Goal: Task Accomplishment & Management: Complete application form

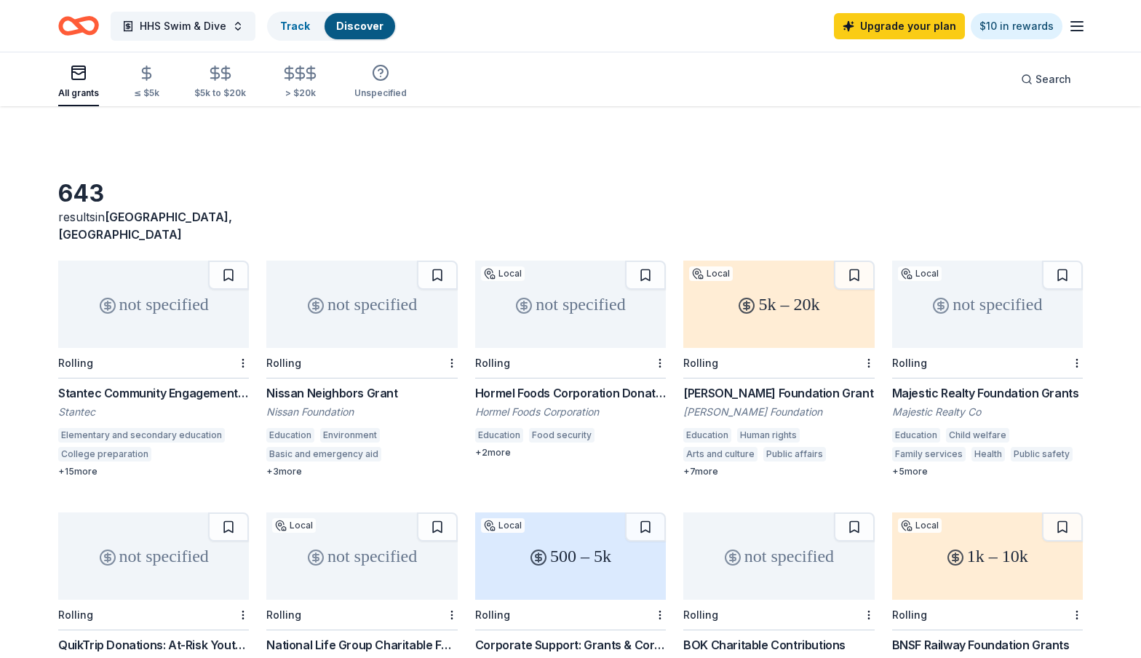
scroll to position [362, 0]
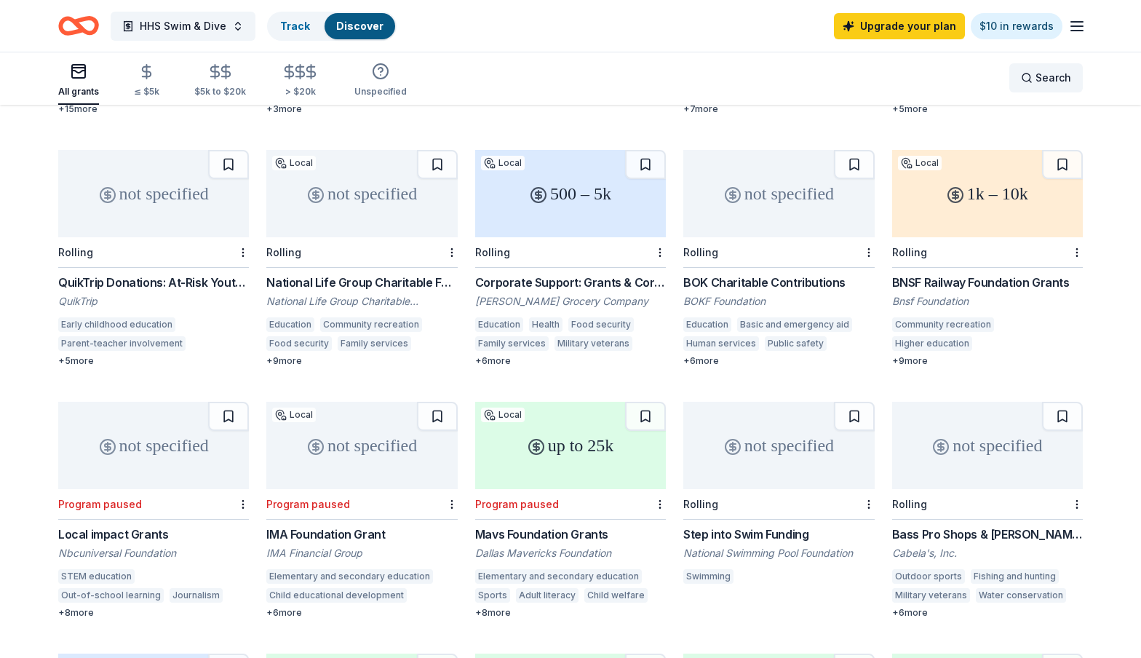
click at [1047, 71] on span "Search" at bounding box center [1053, 77] width 36 height 17
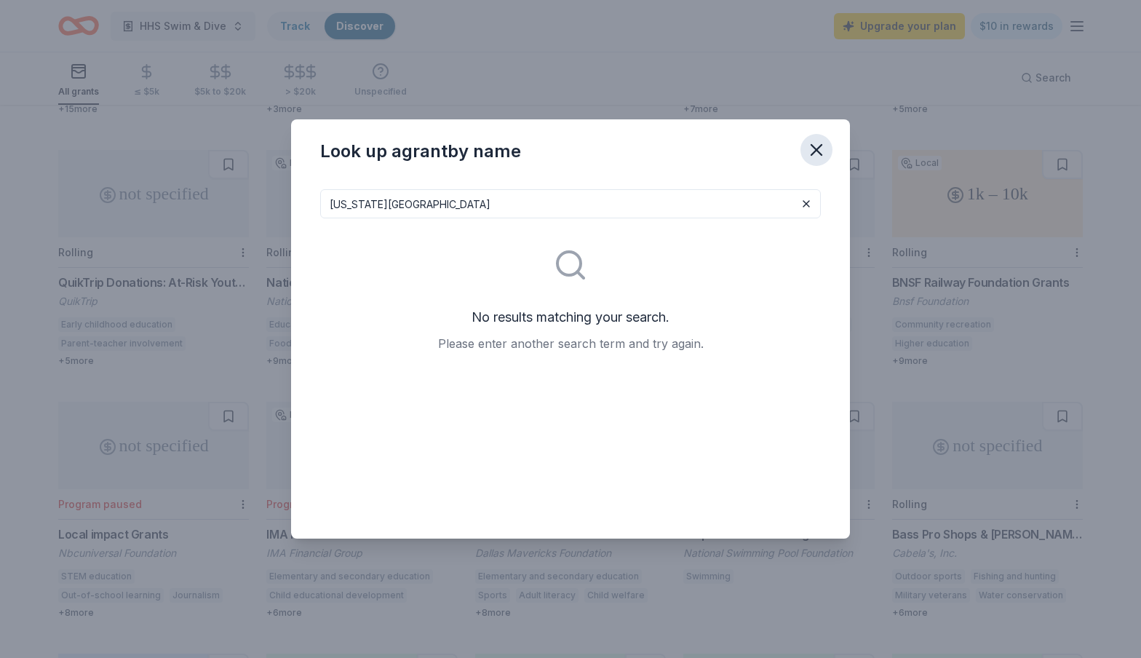
type input "Texas Roadhouse"
click at [819, 145] on icon "button" at bounding box center [816, 150] width 20 height 20
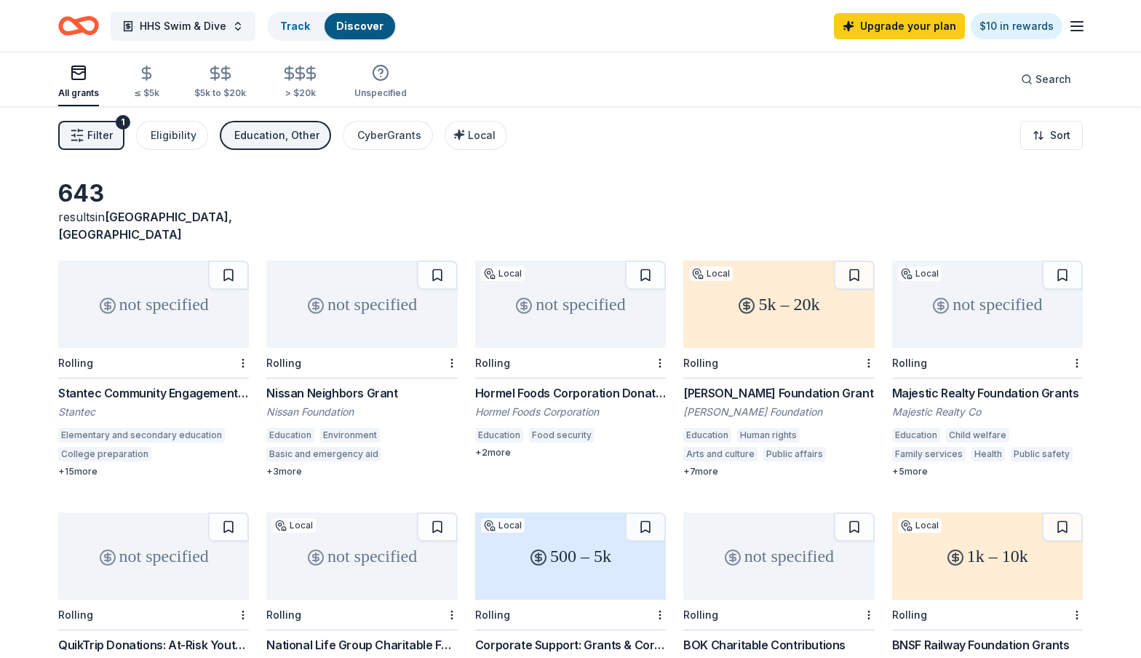
scroll to position [0, 0]
click at [102, 137] on span "Filter" at bounding box center [99, 135] width 25 height 17
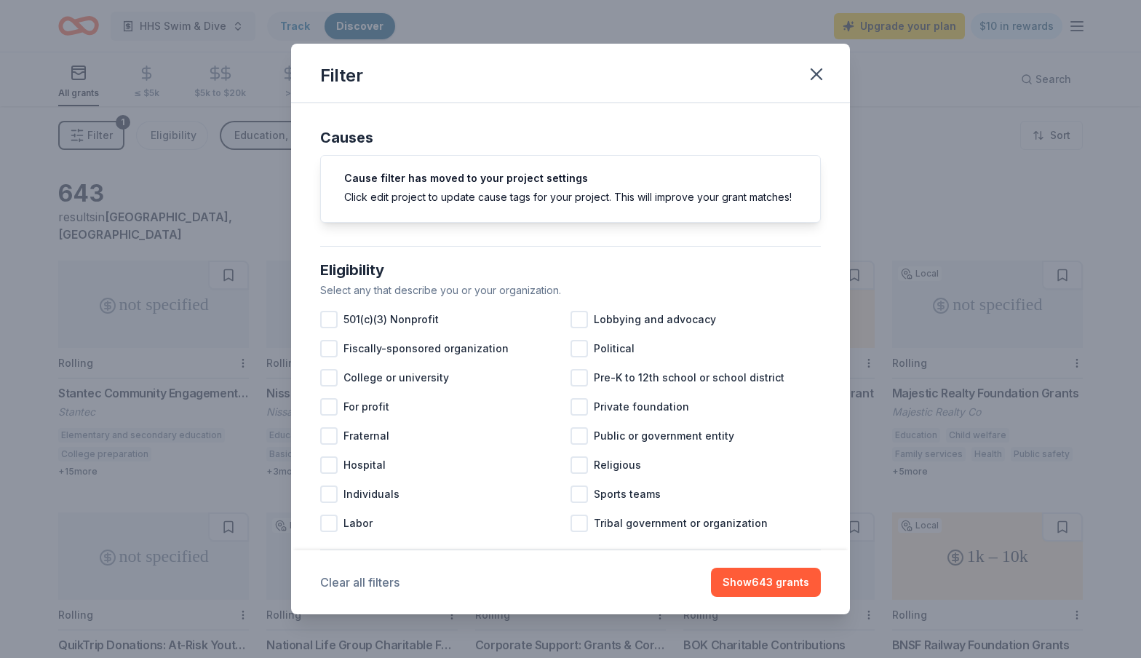
click at [374, 580] on button "Clear all filters" at bounding box center [359, 581] width 79 height 17
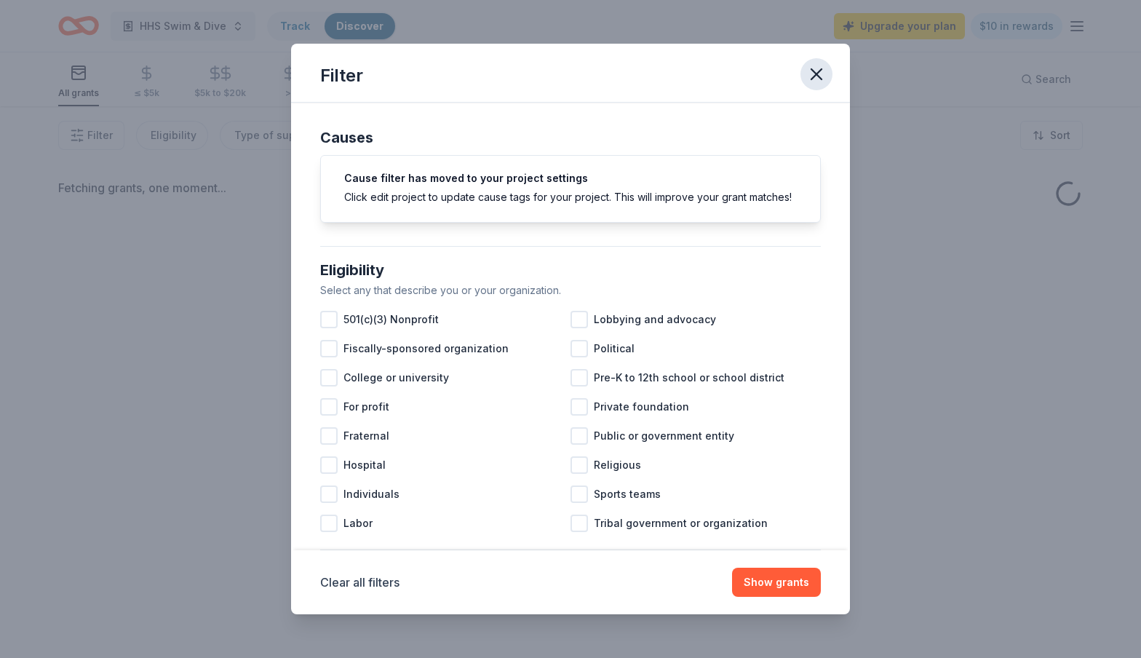
click at [815, 79] on icon "button" at bounding box center [816, 74] width 20 height 20
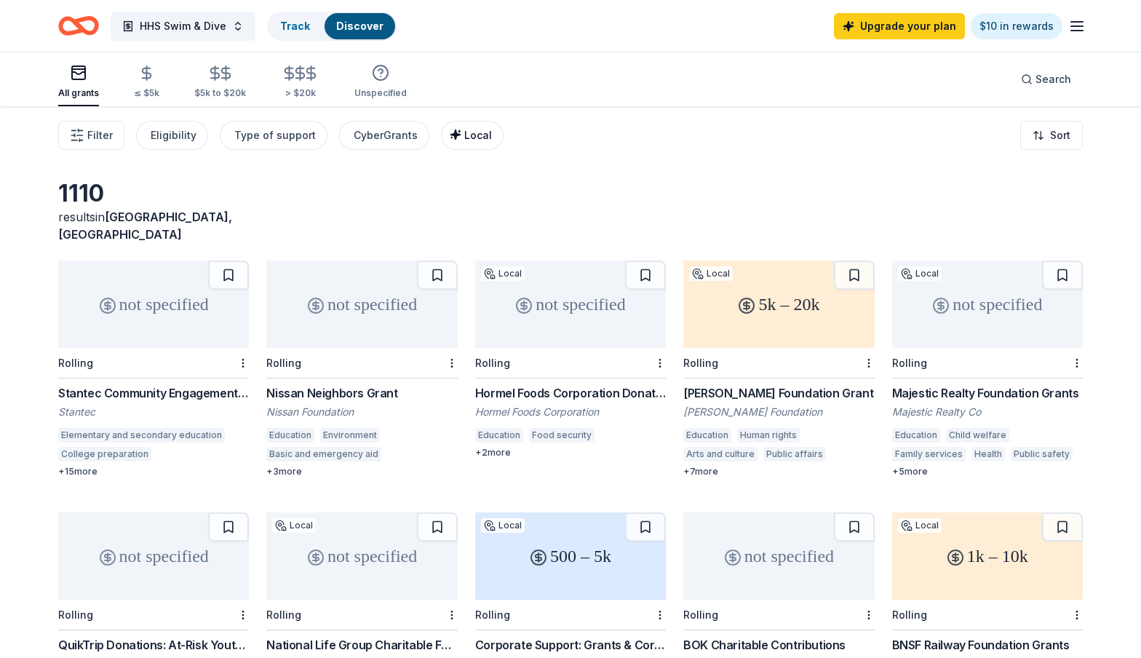
click at [464, 138] on span "Local" at bounding box center [478, 135] width 28 height 12
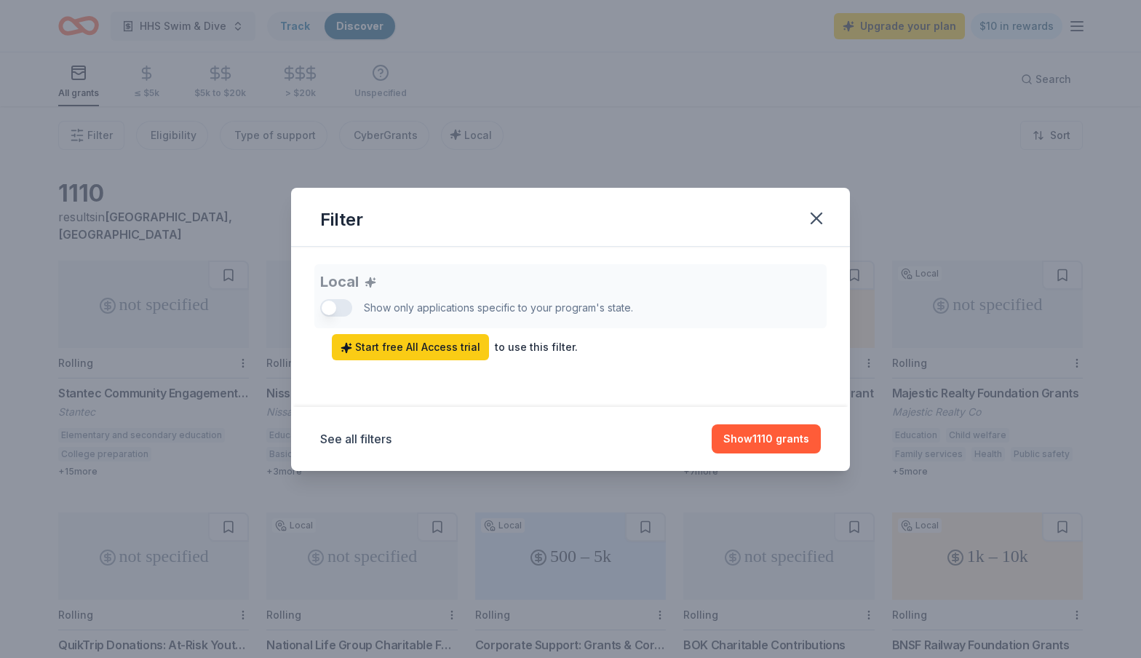
click at [337, 306] on div "Local Show only applications specific to your program's state. Start free All A…" at bounding box center [570, 312] width 500 height 96
click at [334, 308] on div "Local Show only applications specific to your program's state. Start free All A…" at bounding box center [570, 312] width 500 height 96
click at [461, 343] on span "Start free All Access trial" at bounding box center [410, 346] width 140 height 17
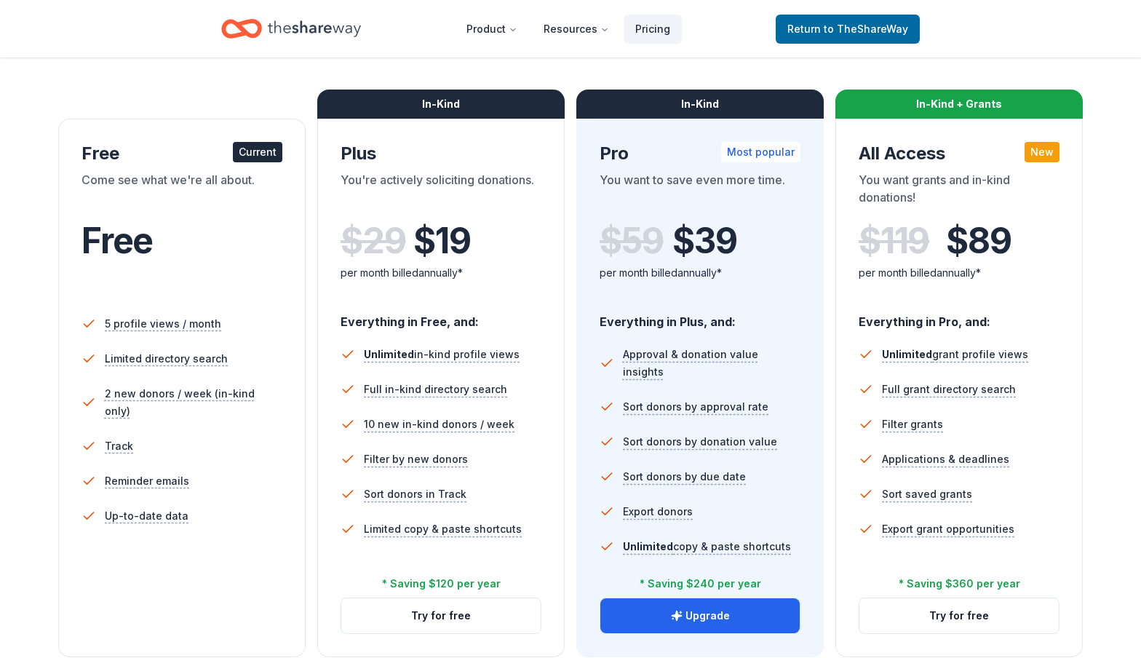
scroll to position [260, 0]
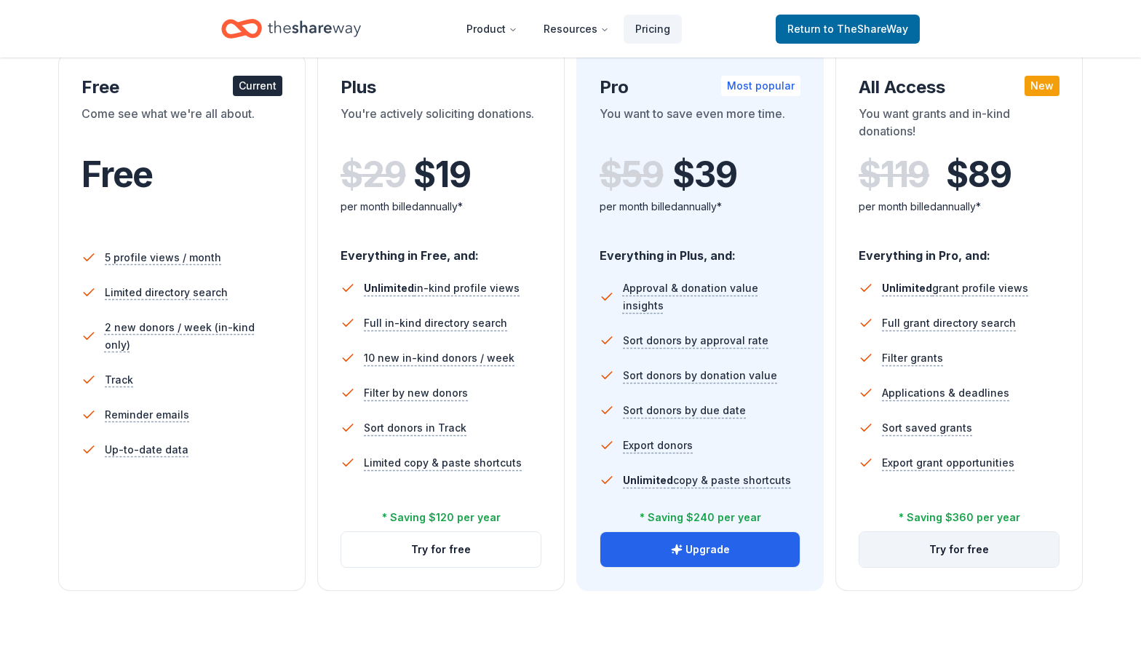
click at [968, 548] on button "Try for free" at bounding box center [958, 549] width 199 height 35
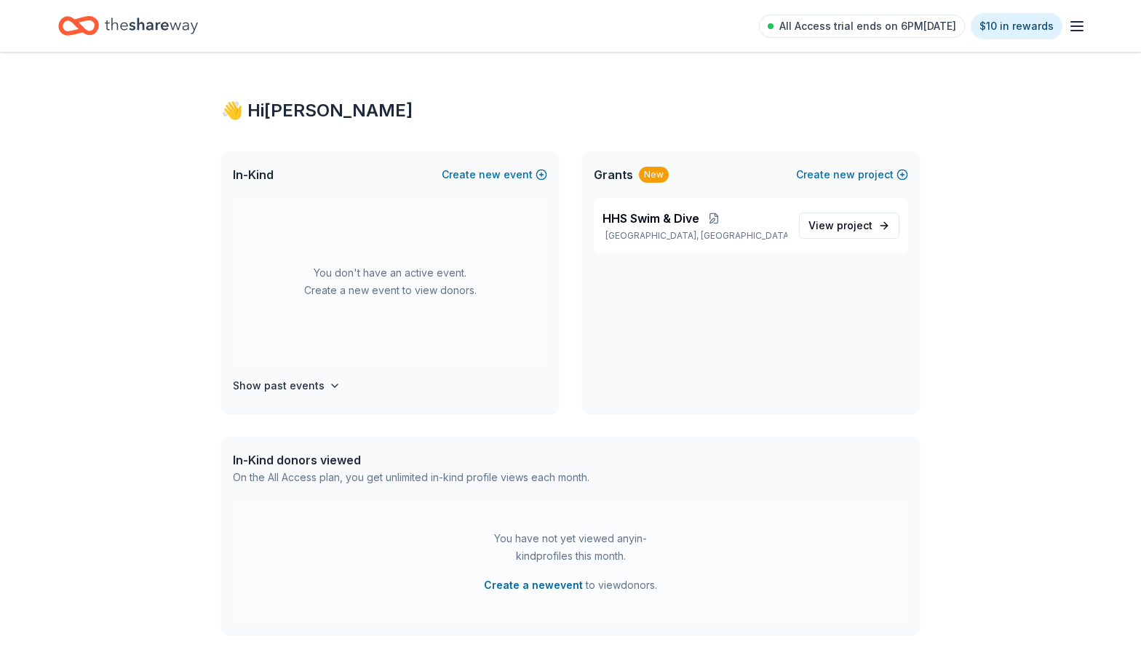
click at [1082, 26] on line "button" at bounding box center [1077, 26] width 12 height 0
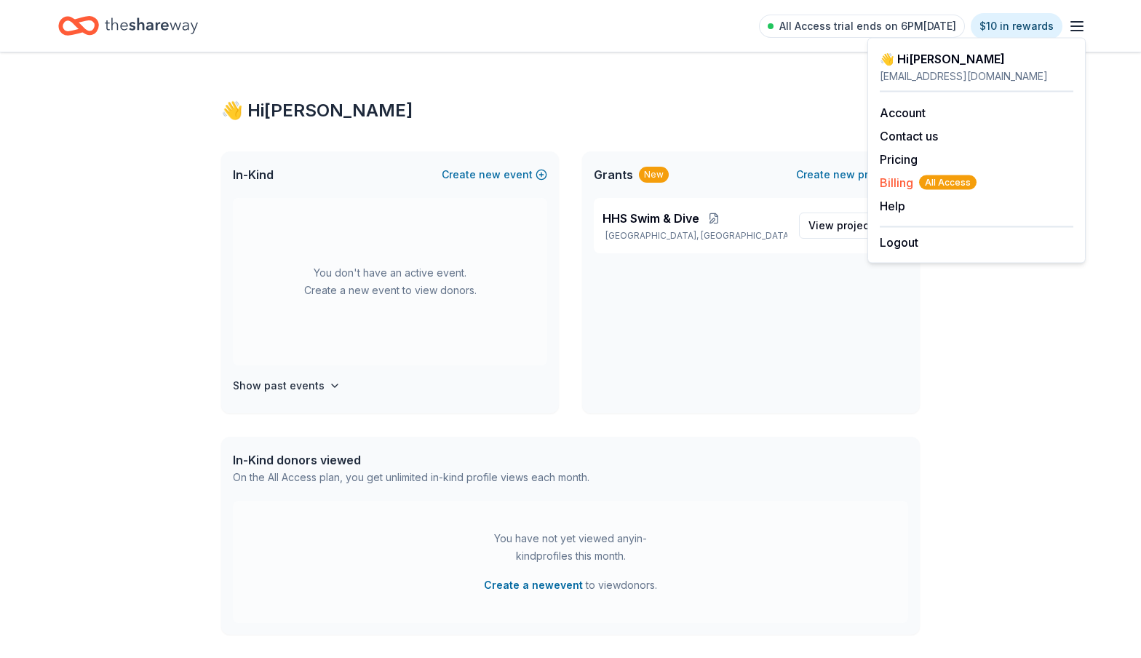
click at [888, 188] on span "Billing All Access" at bounding box center [927, 182] width 97 height 17
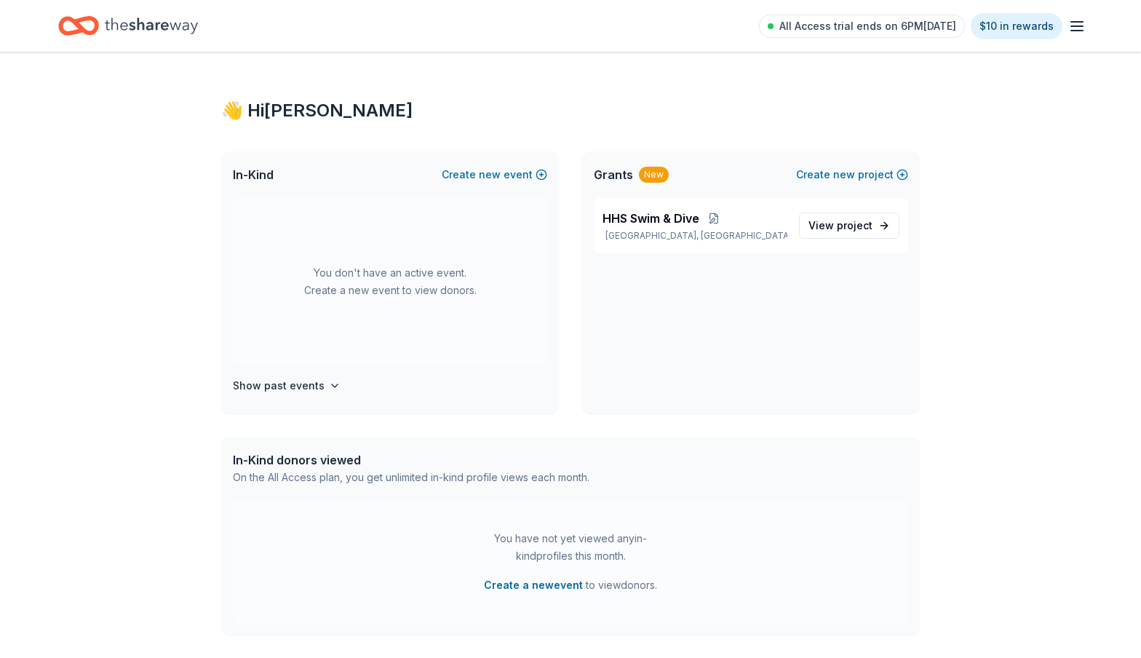
click at [1074, 24] on icon "button" at bounding box center [1076, 25] width 17 height 17
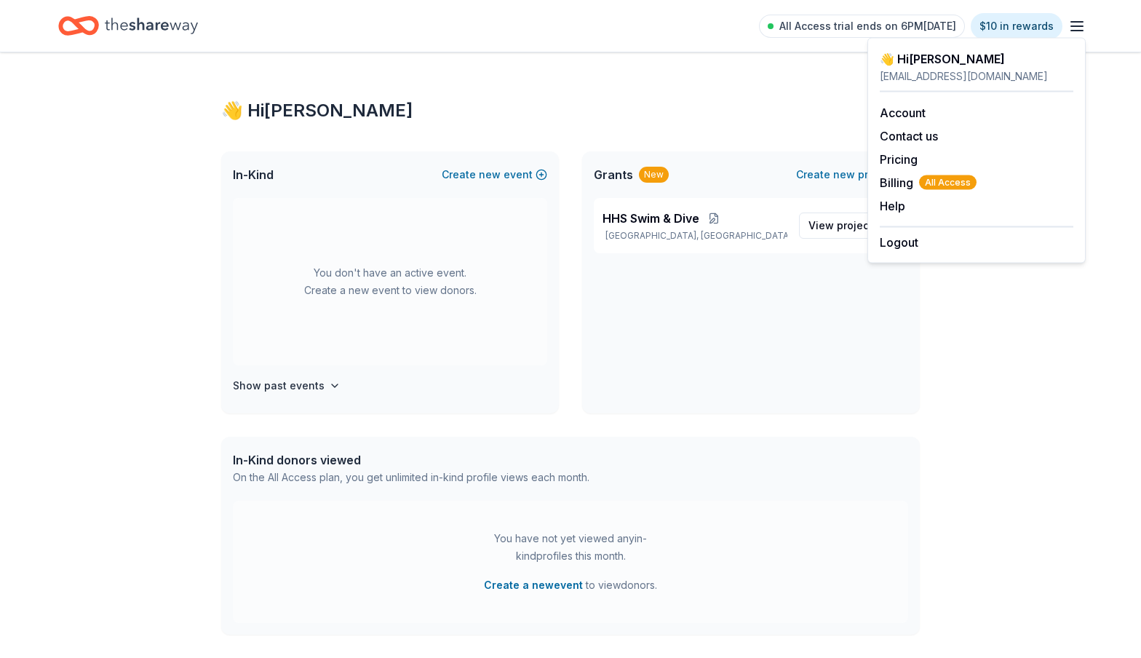
click at [1074, 24] on icon "button" at bounding box center [1076, 25] width 17 height 17
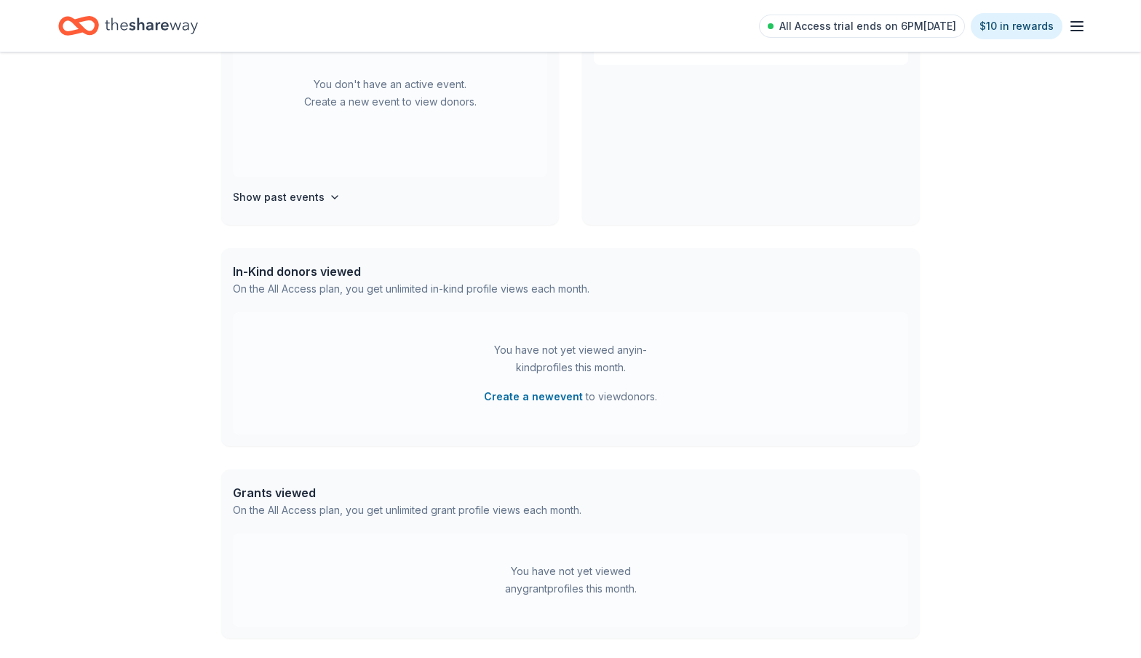
scroll to position [63, 0]
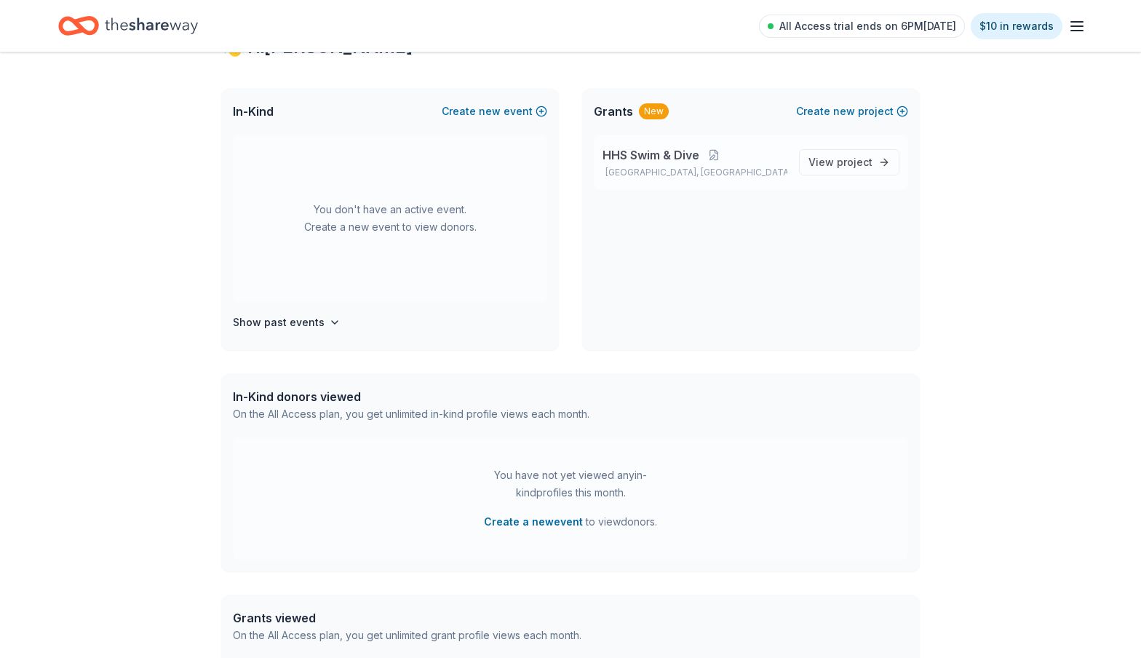
click at [832, 140] on div "HHS Swim & Dive Rockwall, TX View project" at bounding box center [751, 162] width 314 height 55
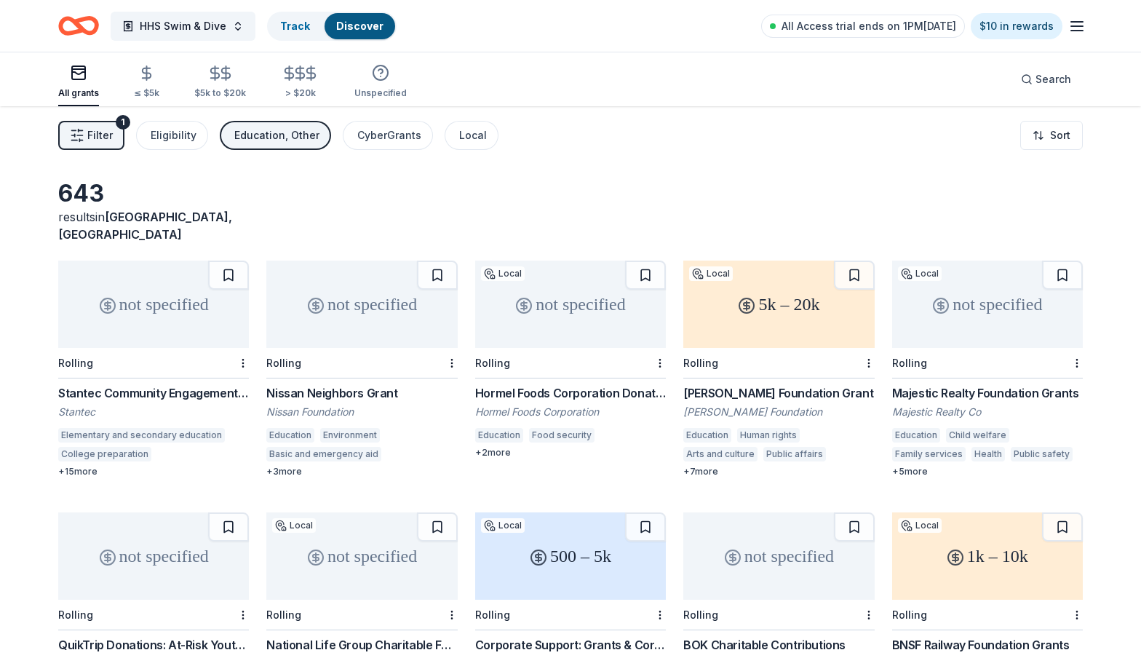
click at [273, 146] on button "Education, Other" at bounding box center [275, 135] width 111 height 29
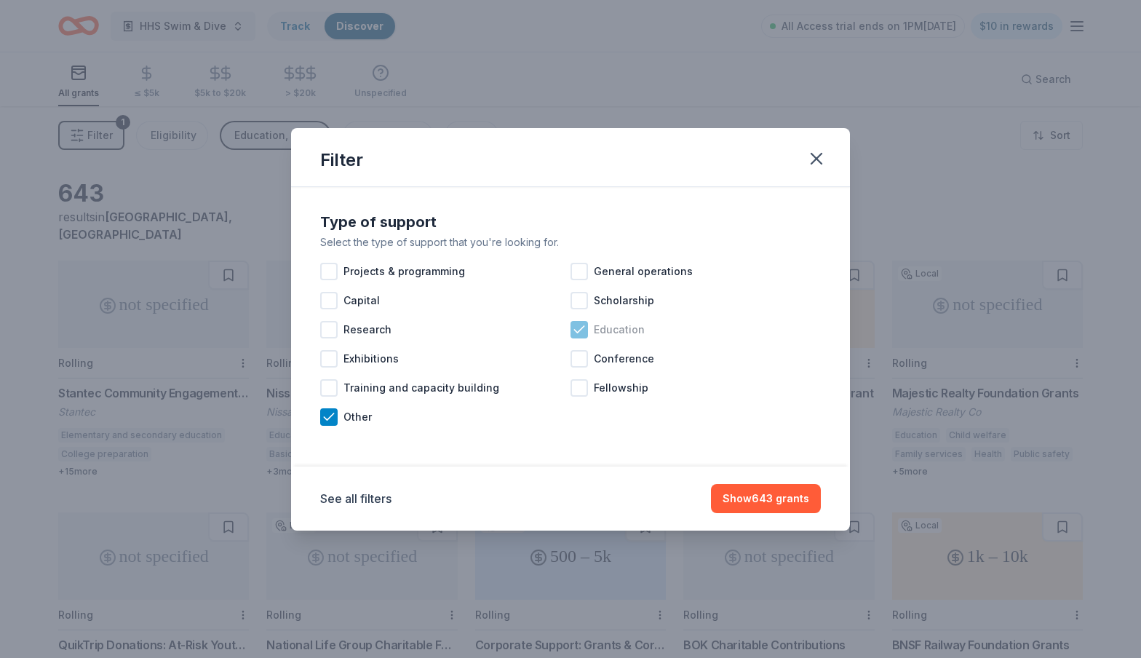
click at [579, 331] on icon at bounding box center [578, 329] width 9 height 7
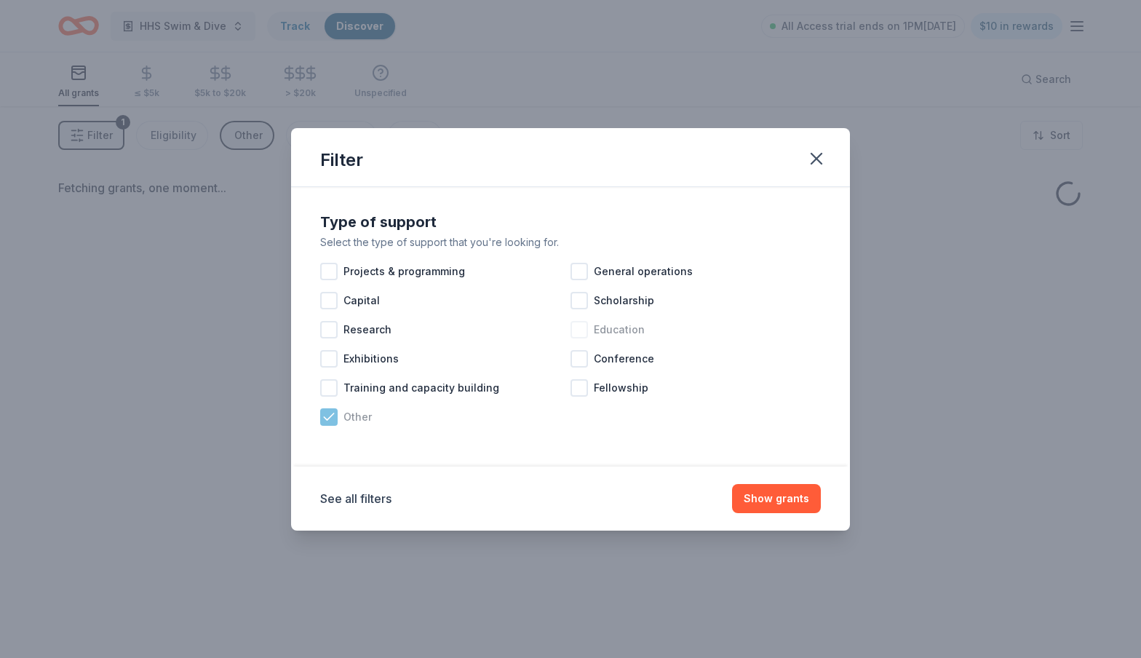
click at [327, 418] on icon at bounding box center [328, 416] width 9 height 7
click at [768, 500] on button "Show grants" at bounding box center [776, 498] width 89 height 29
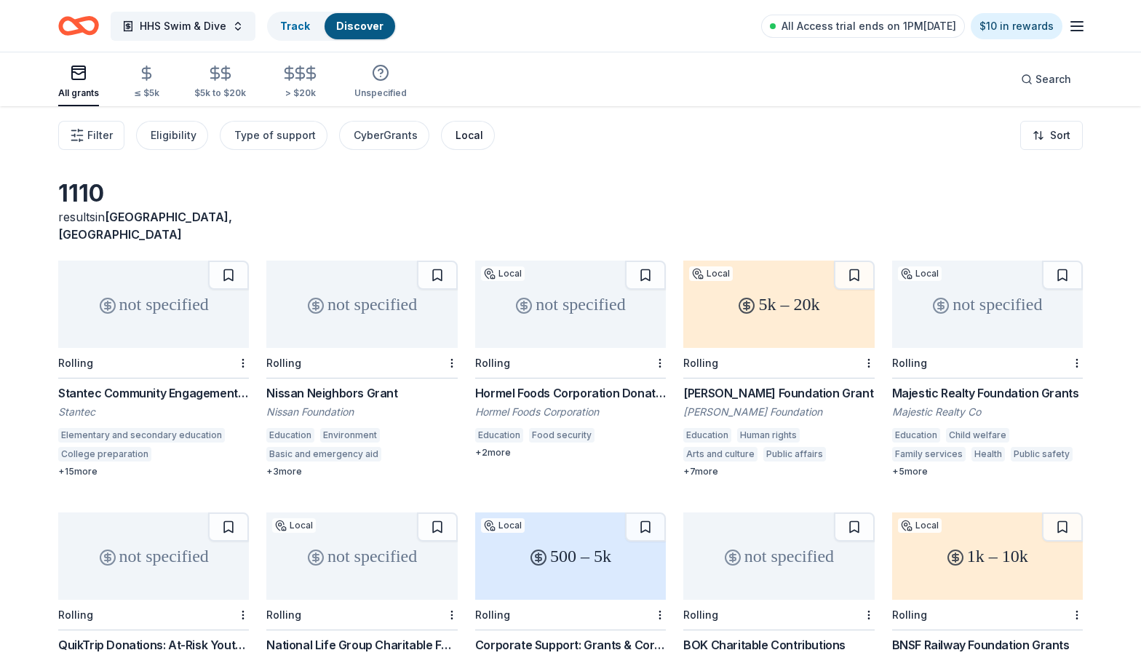
click at [455, 131] on div "Local" at bounding box center [469, 135] width 28 height 17
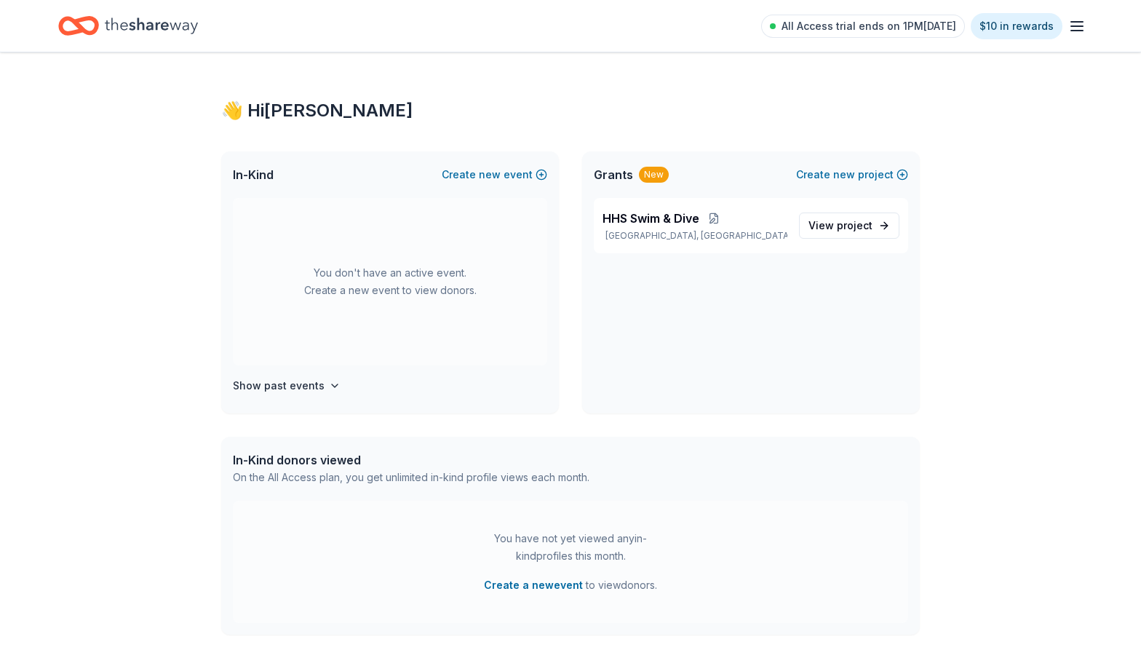
scroll to position [63, 0]
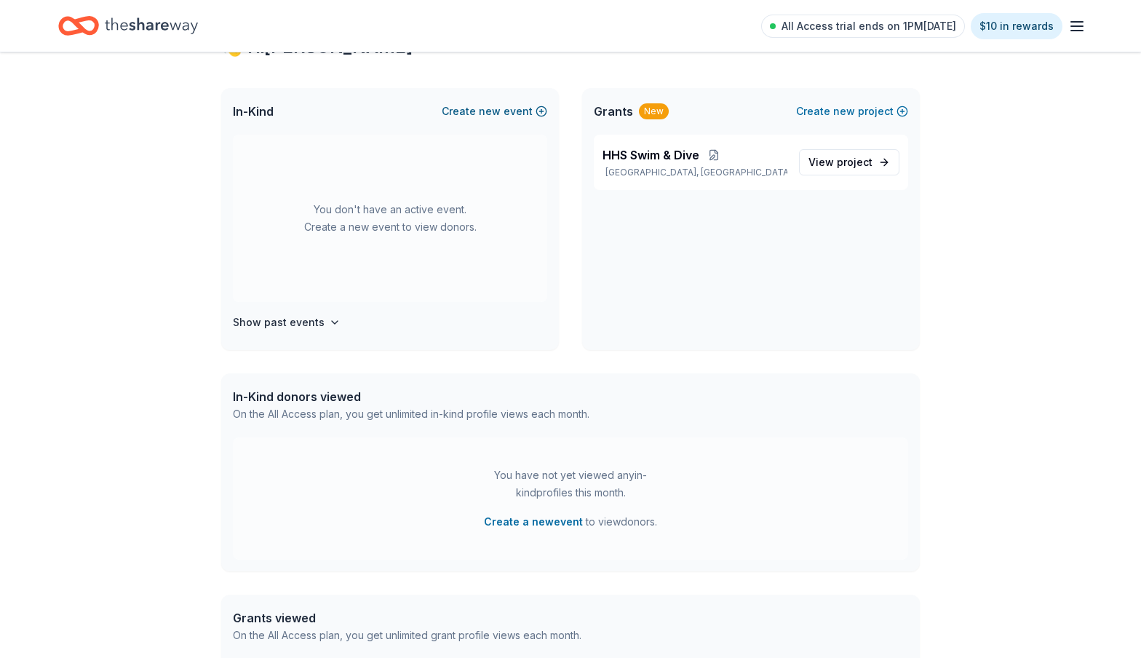
click at [529, 111] on button "Create new event" at bounding box center [494, 111] width 105 height 17
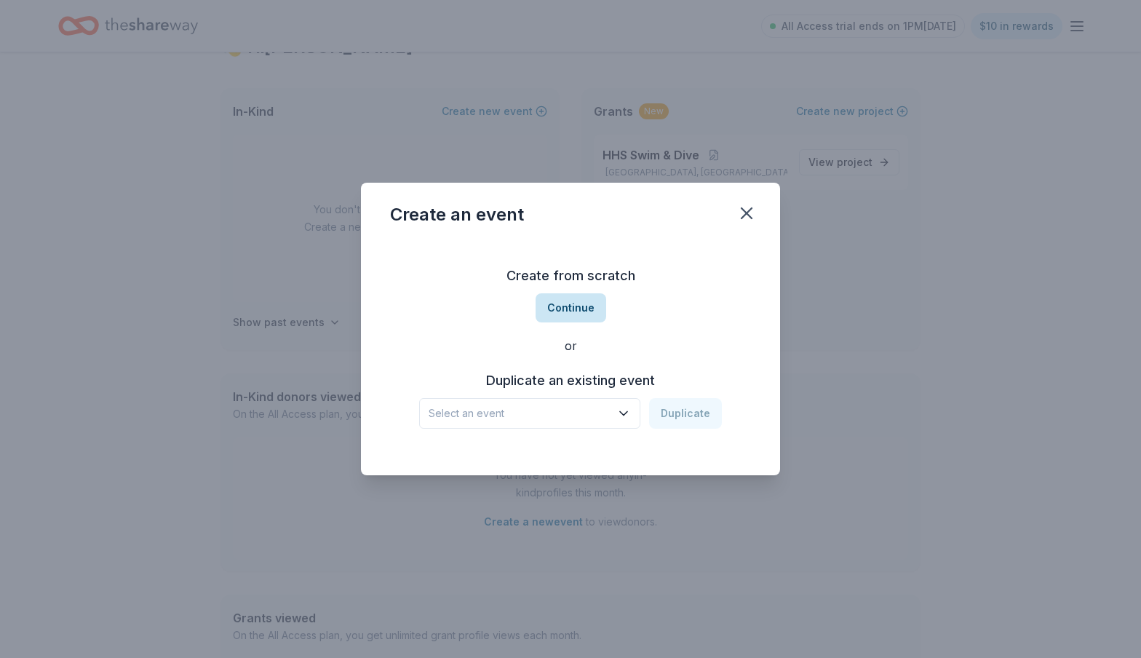
click at [572, 311] on button "Continue" at bounding box center [570, 307] width 71 height 29
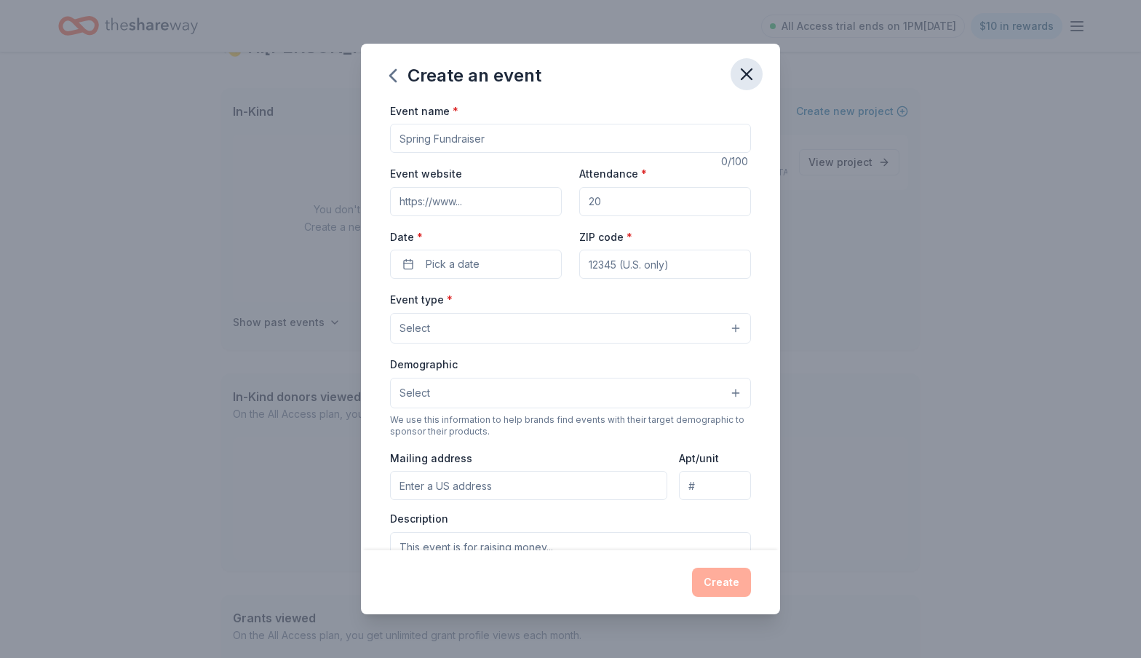
click at [756, 77] on icon "button" at bounding box center [746, 74] width 20 height 20
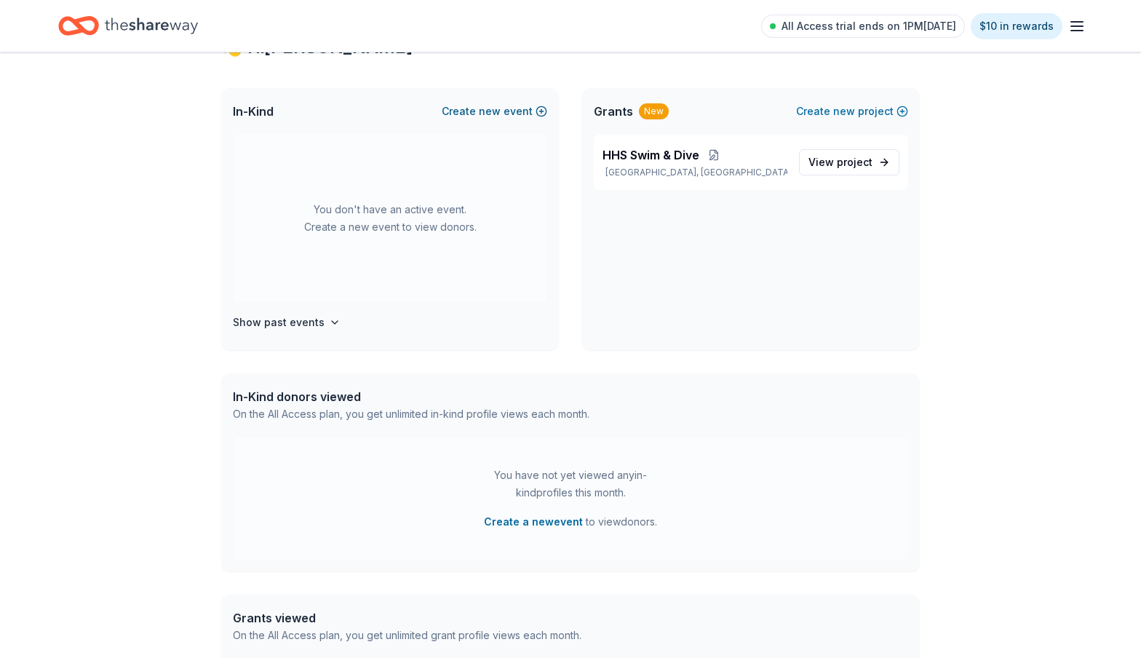
click at [523, 109] on button "Create new event" at bounding box center [494, 111] width 105 height 17
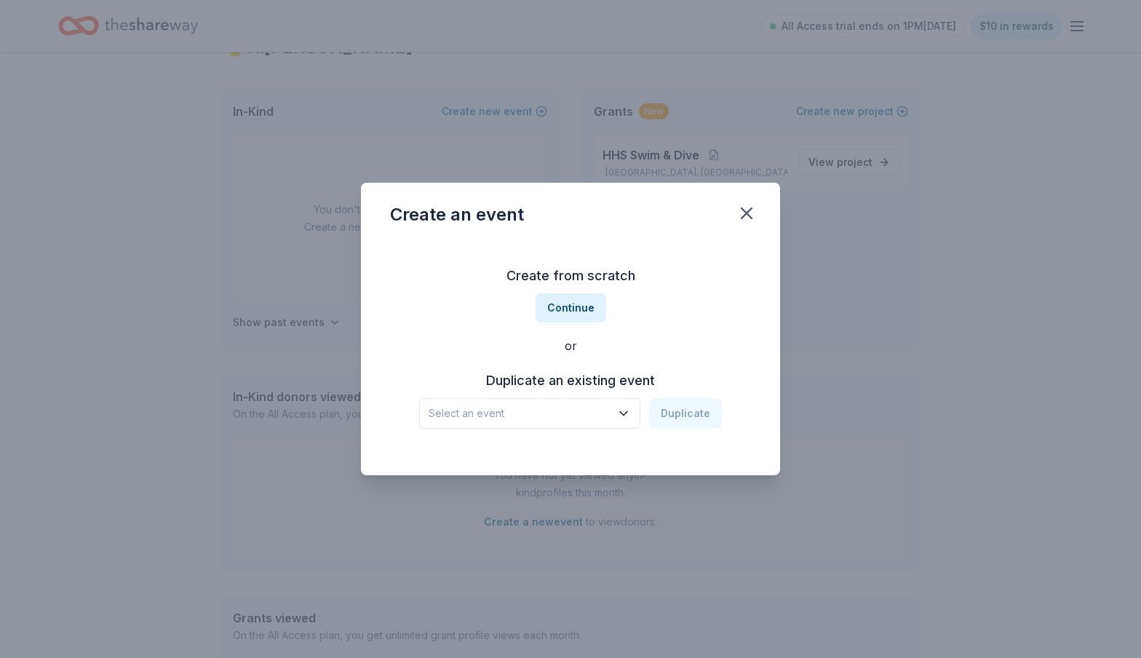
click at [627, 416] on icon "button" at bounding box center [623, 413] width 15 height 15
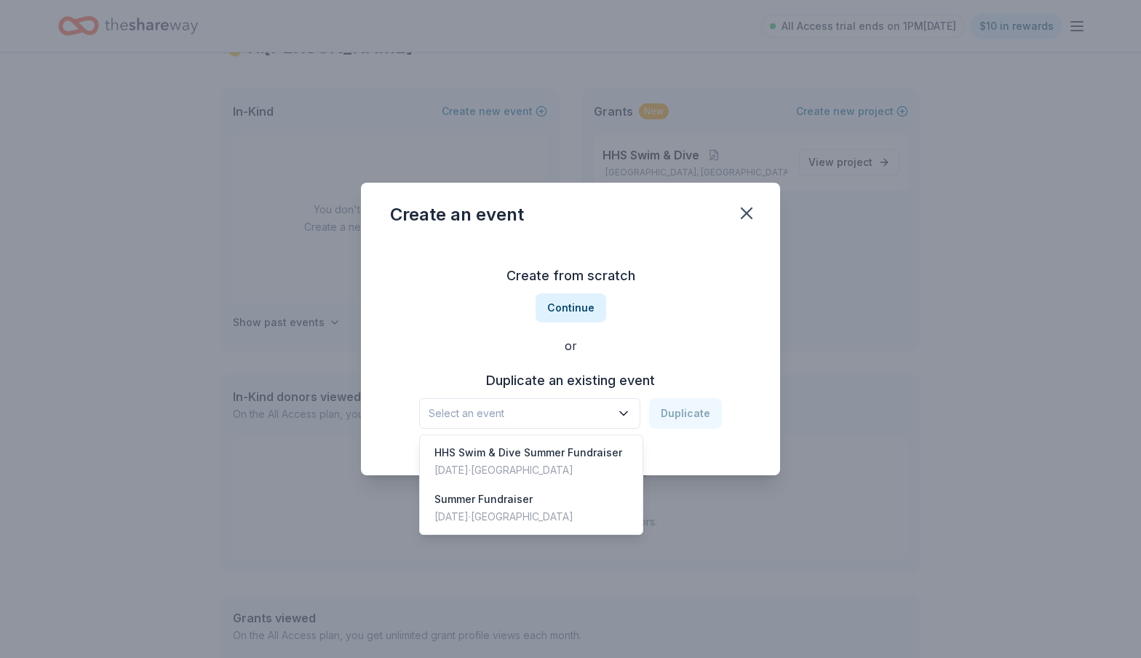
click at [690, 290] on div "Create from scratch Continue or Duplicate an existing event Select an event Dup…" at bounding box center [570, 346] width 361 height 211
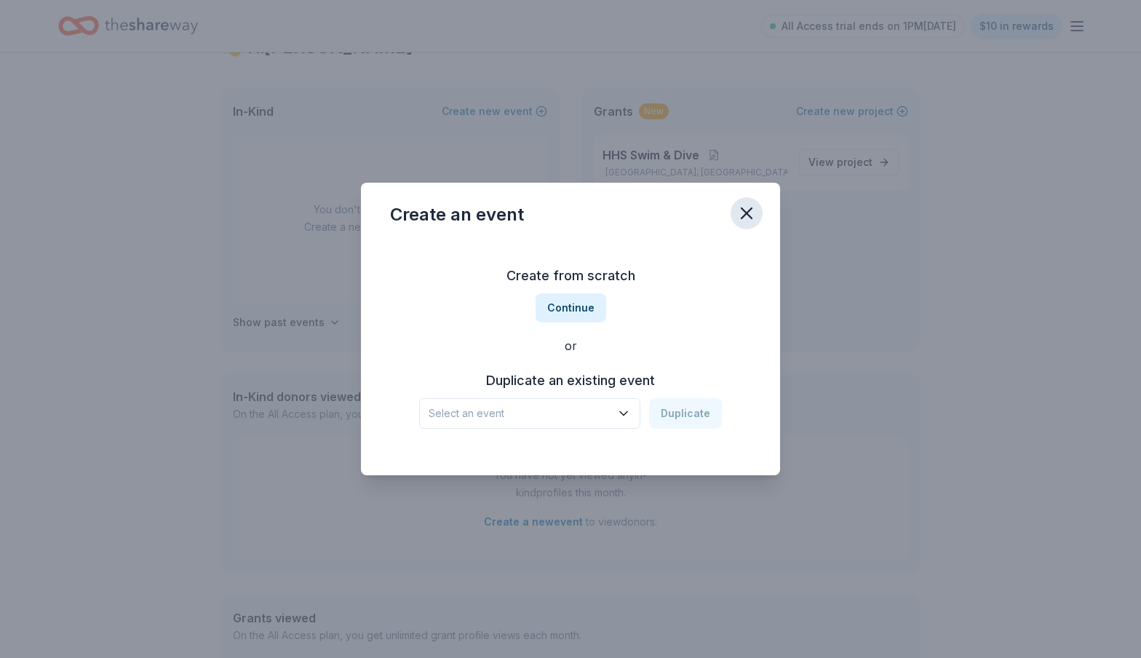
click at [749, 211] on icon "button" at bounding box center [746, 213] width 10 height 10
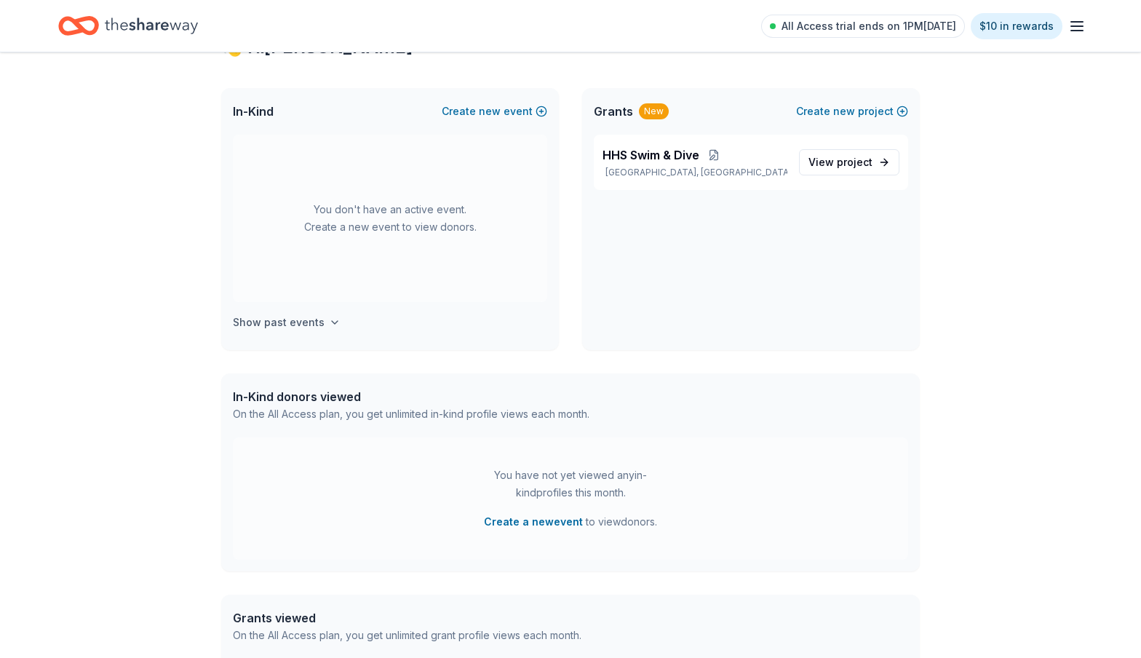
click at [310, 324] on h4 "Show past events" at bounding box center [279, 322] width 92 height 17
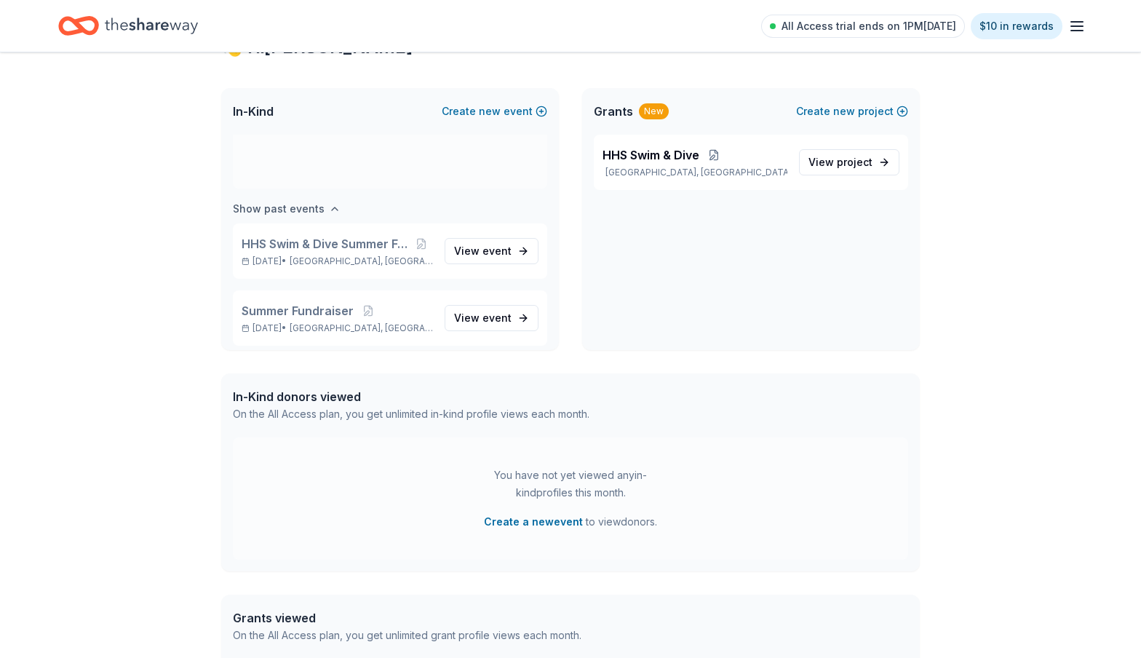
scroll to position [121, 0]
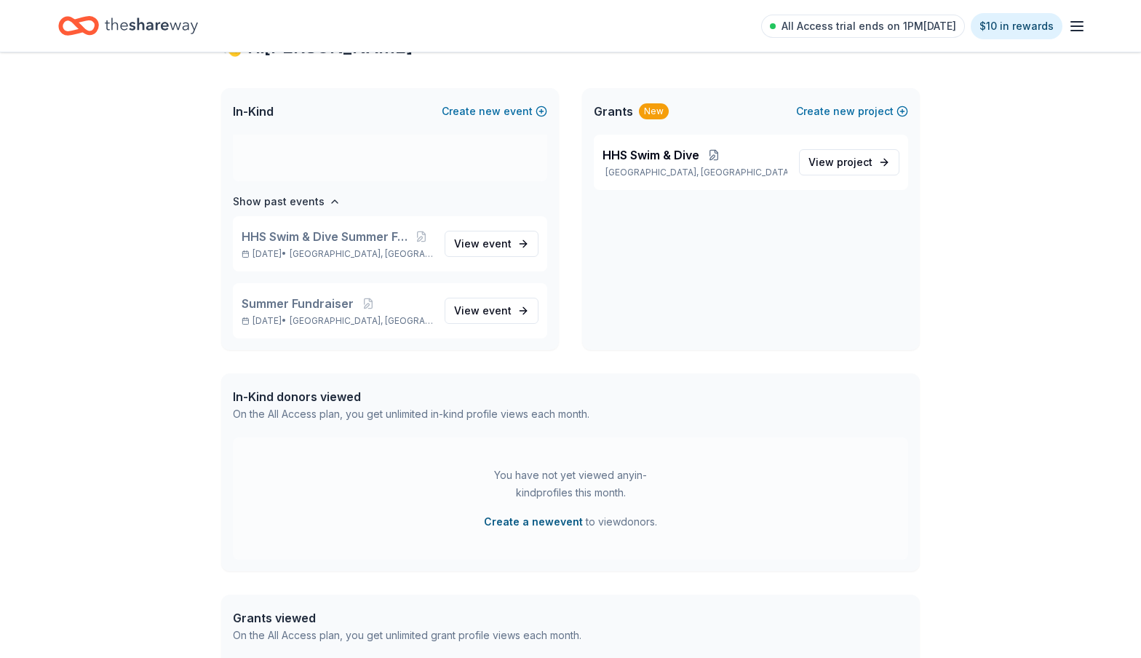
click at [545, 525] on button "Create a new event" at bounding box center [533, 521] width 99 height 17
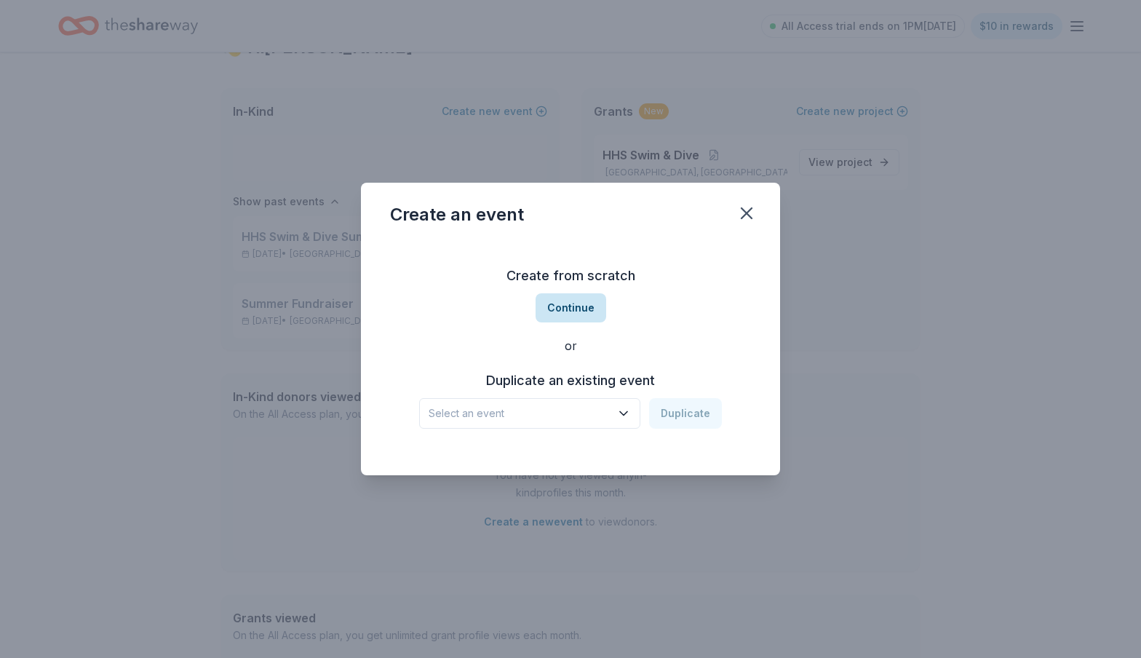
click at [568, 300] on button "Continue" at bounding box center [570, 307] width 71 height 29
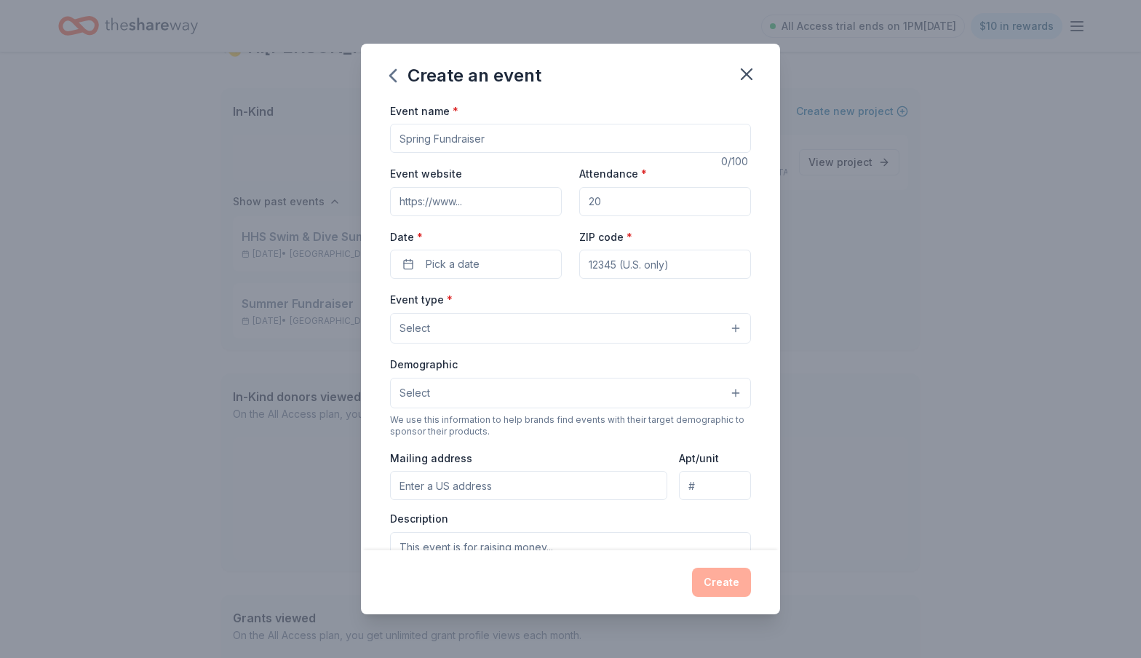
scroll to position [0, 0]
type input "Swim Fundraiser"
type input "1"
type input "200"
click at [437, 261] on span "Pick a date" at bounding box center [453, 263] width 54 height 17
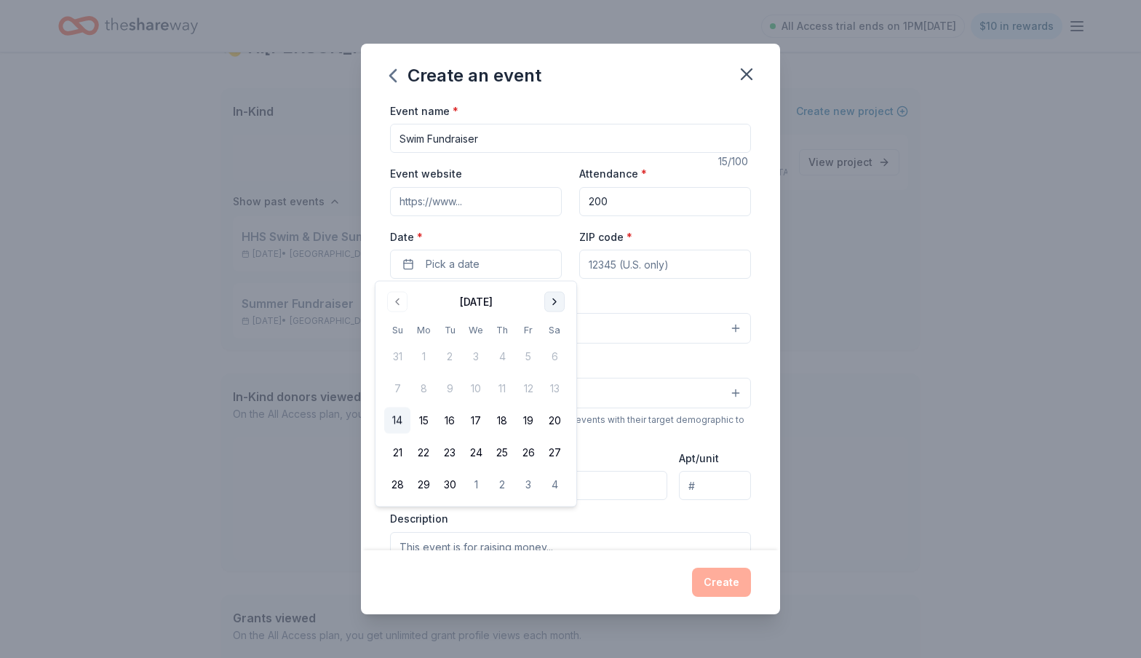
click at [554, 303] on button "Go to next month" at bounding box center [554, 302] width 20 height 20
click at [395, 420] on button "12" at bounding box center [397, 420] width 26 height 26
click at [414, 421] on button "13" at bounding box center [423, 420] width 26 height 26
click at [550, 261] on span "button" at bounding box center [546, 263] width 17 height 17
click at [428, 420] on button "13" at bounding box center [423, 420] width 26 height 26
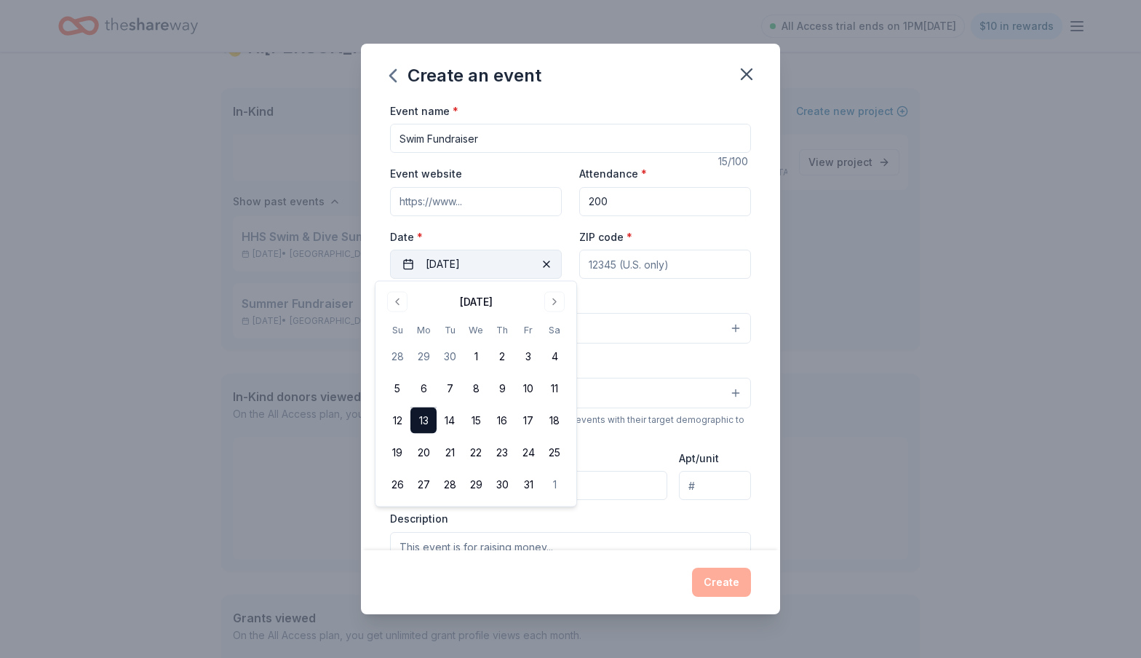
click at [640, 264] on input "ZIP code *" at bounding box center [665, 264] width 172 height 29
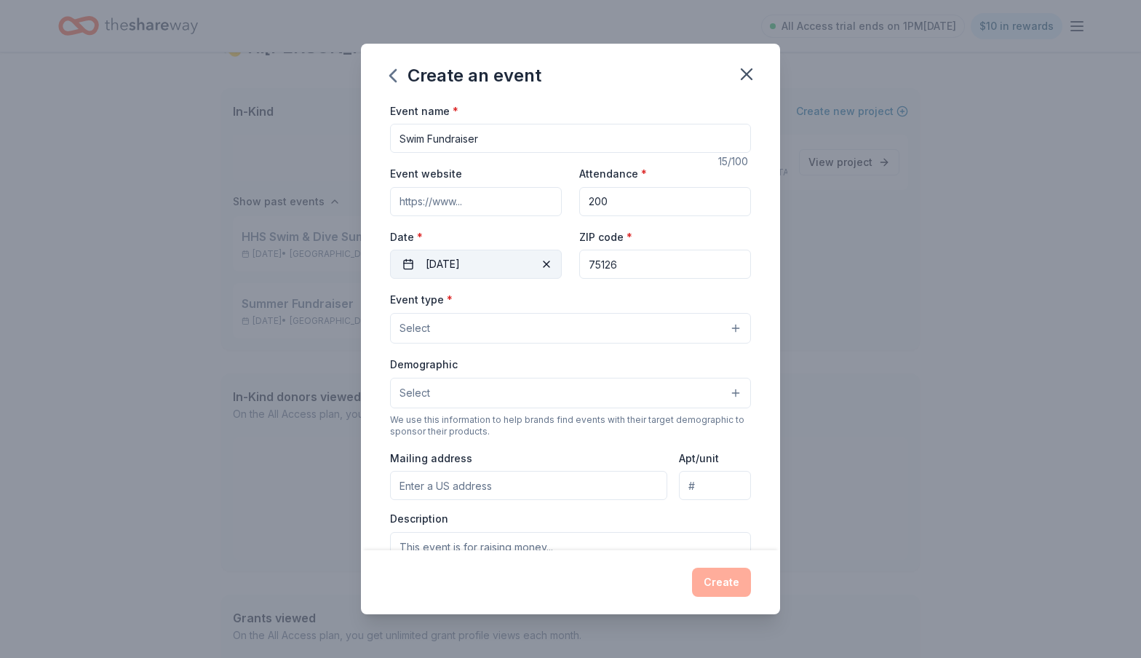
type input "75126"
click at [624, 327] on button "Select" at bounding box center [570, 328] width 361 height 31
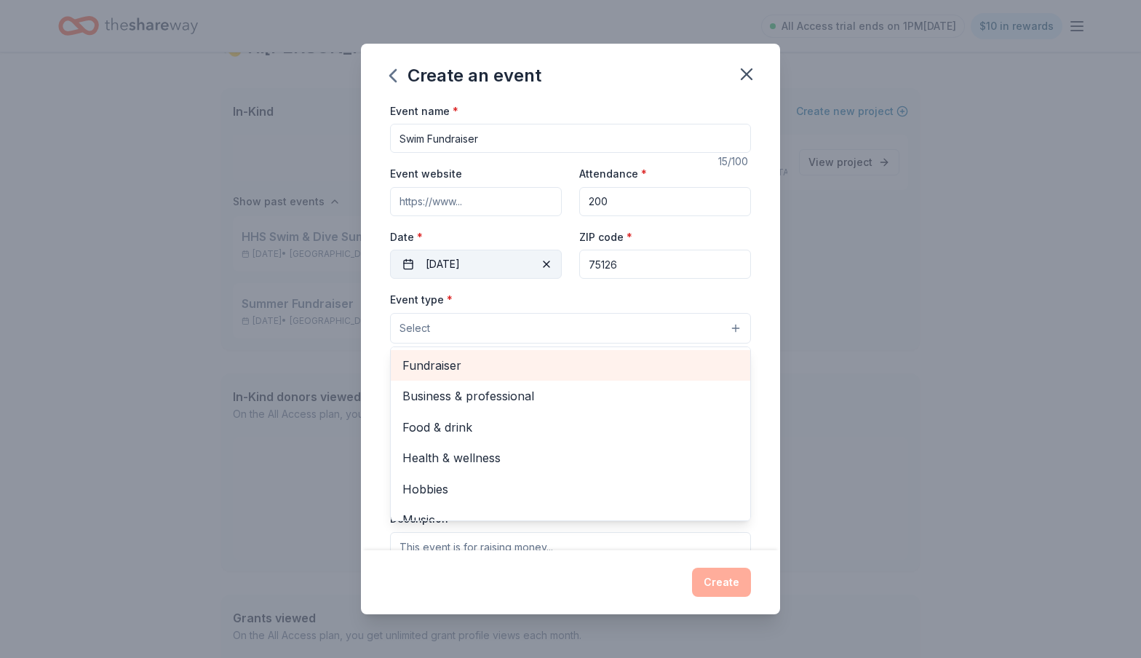
click at [597, 369] on span "Fundraiser" at bounding box center [570, 365] width 336 height 19
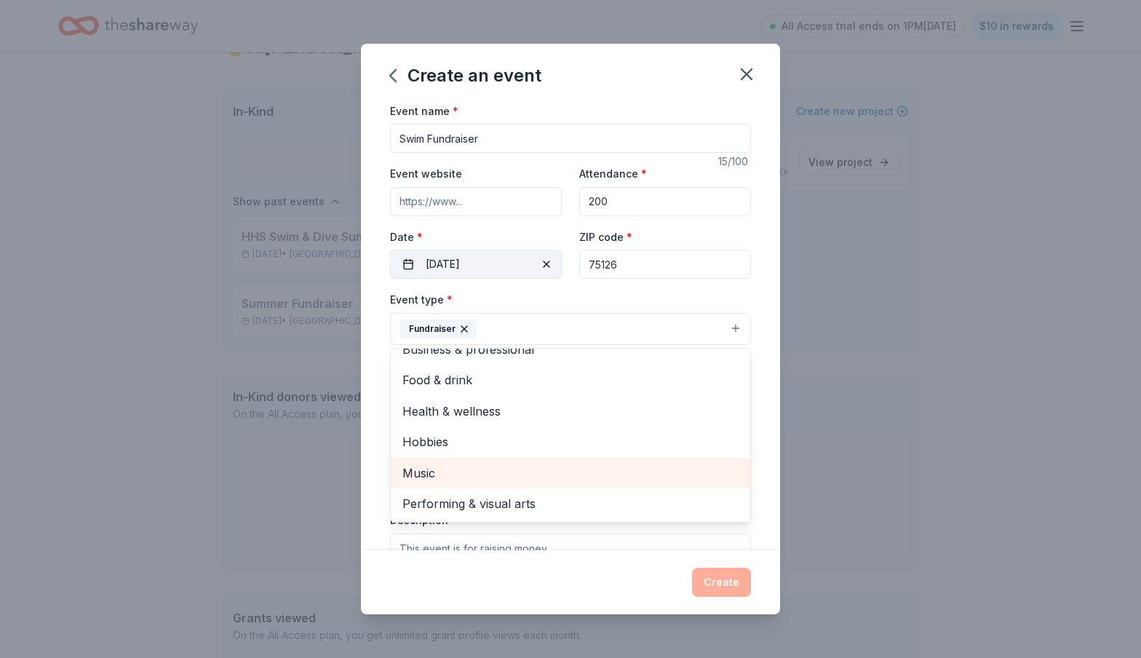
scroll to position [16, 0]
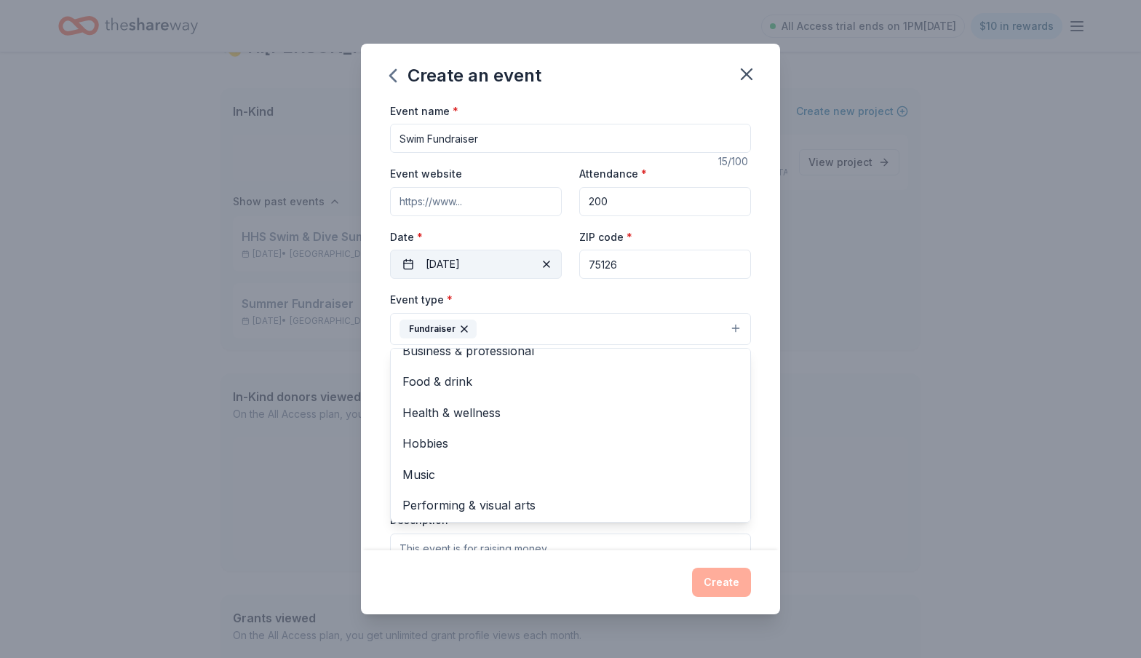
click at [575, 567] on div "Create an event Event name * Swim Fundraiser 15 /100 Event website Attendance *…" at bounding box center [570, 329] width 419 height 571
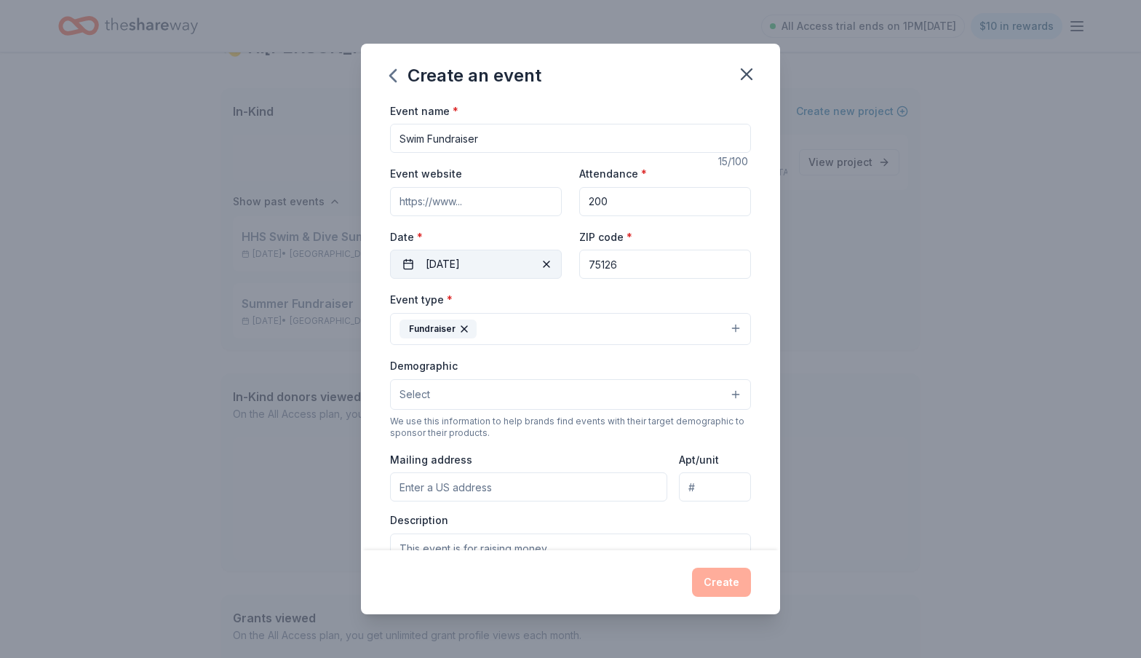
click at [578, 386] on button "Select" at bounding box center [570, 394] width 361 height 31
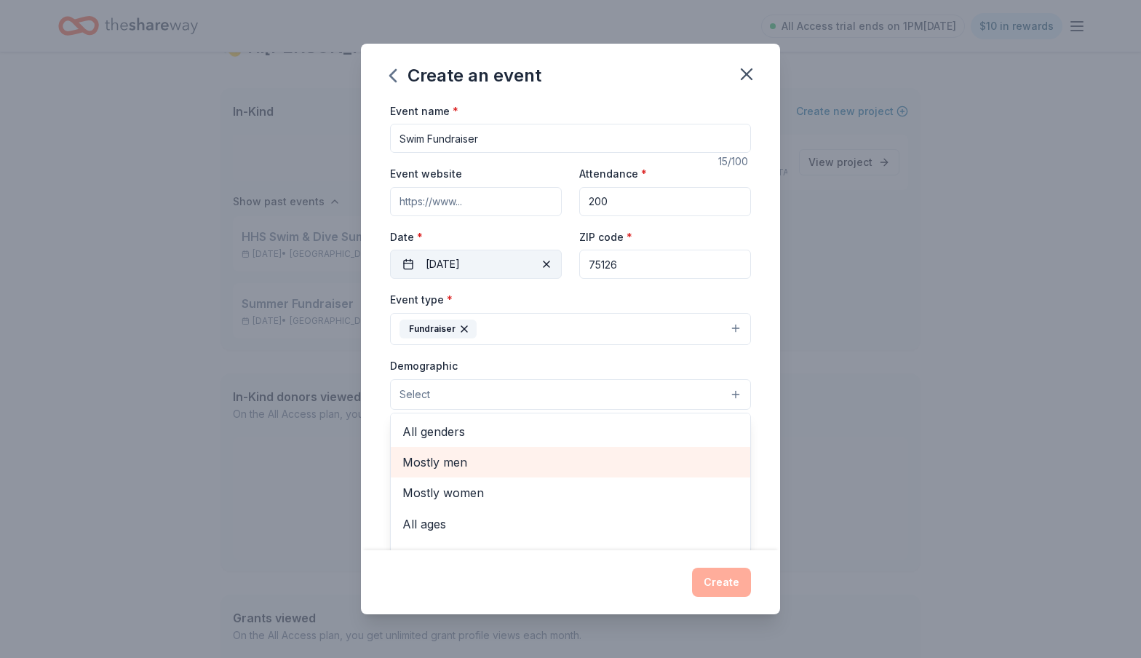
scroll to position [0, 0]
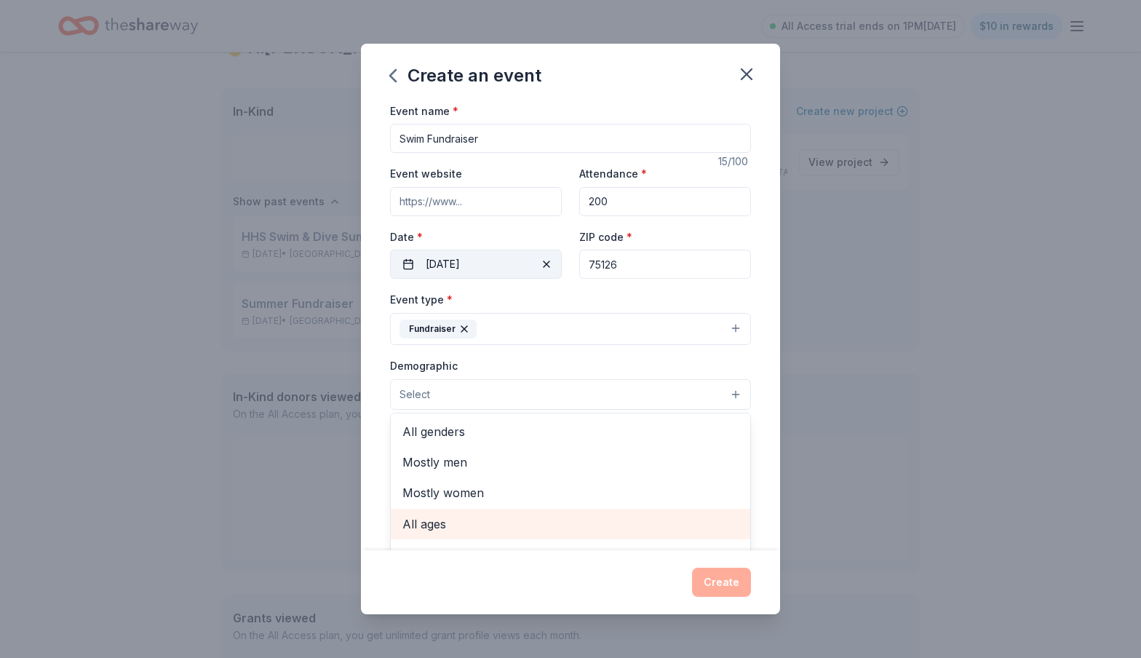
click at [441, 526] on span "All ages" at bounding box center [570, 523] width 336 height 19
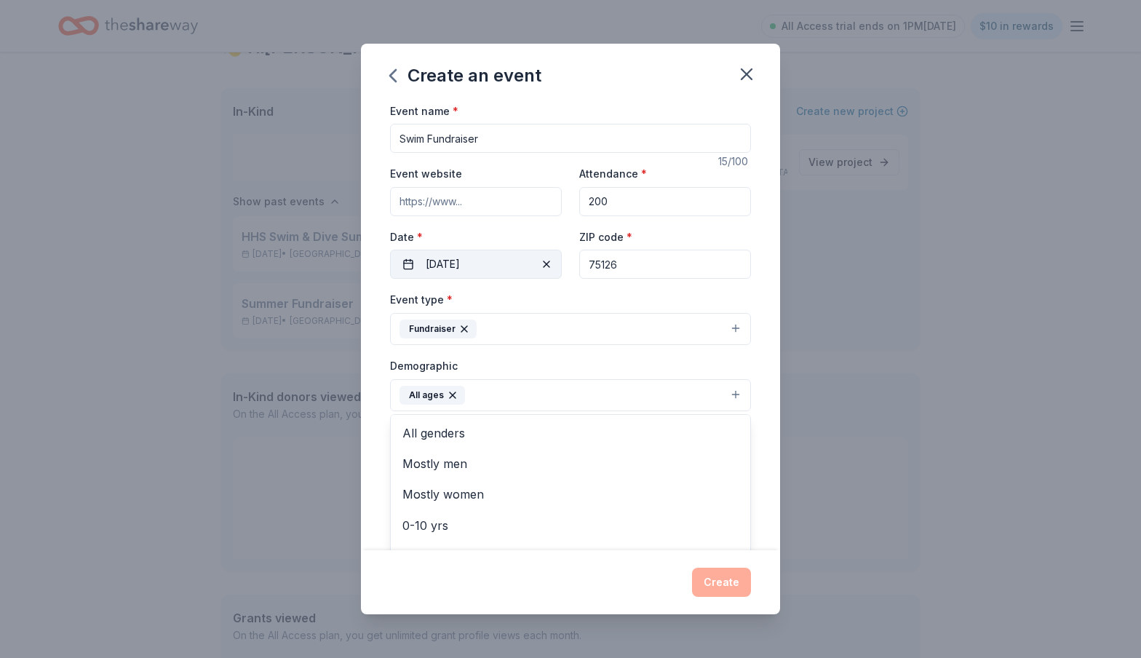
click at [440, 592] on div "Create an event Event name * Swim Fundraiser 15 /100 Event website Attendance *…" at bounding box center [570, 329] width 419 height 571
type input "3056 Maverick Drive, Heath, TX, 75126"
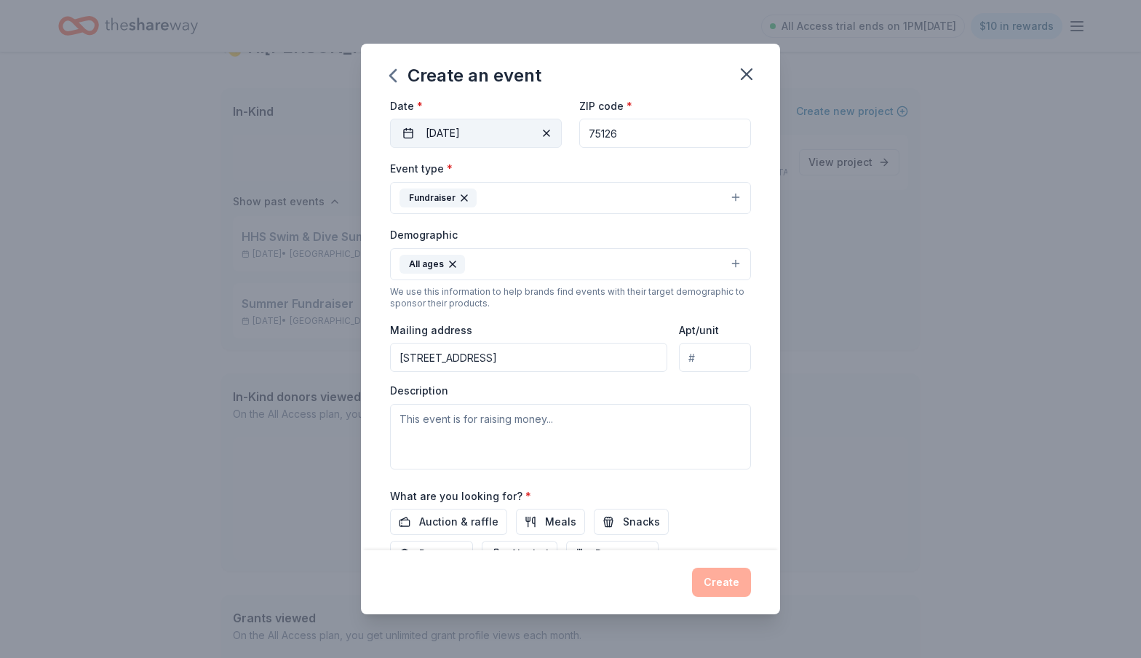
scroll to position [246, 0]
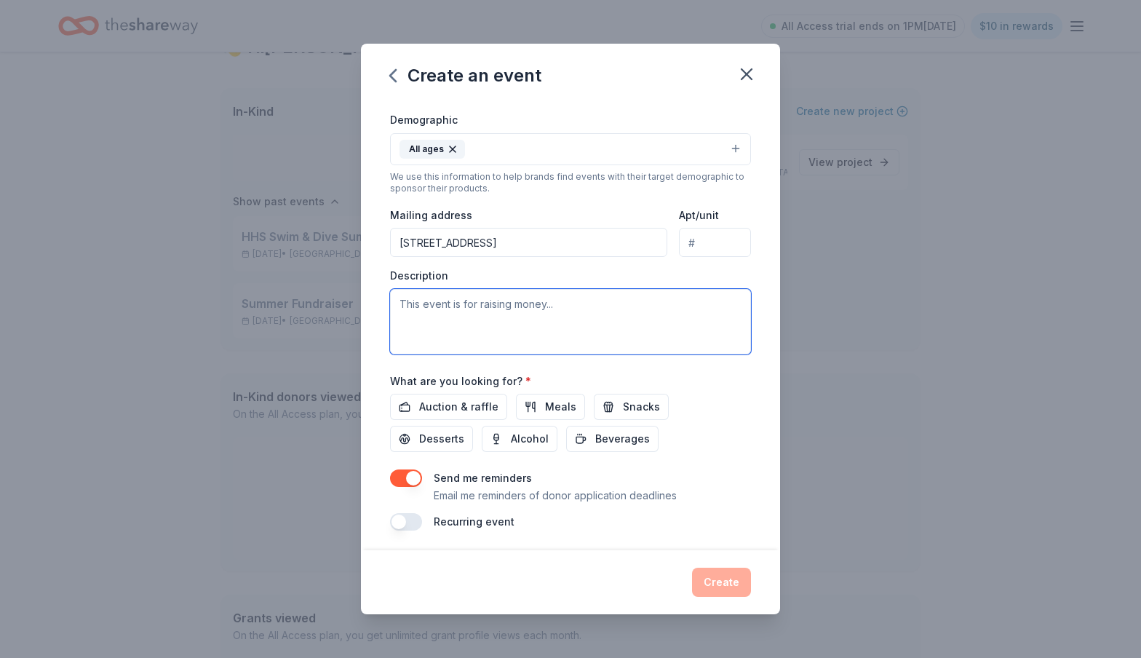
click at [527, 324] on textarea at bounding box center [570, 321] width 361 height 65
click at [538, 503] on div "Send me reminders Email me reminders of donor application deadlines Recurring e…" at bounding box center [570, 499] width 361 height 61
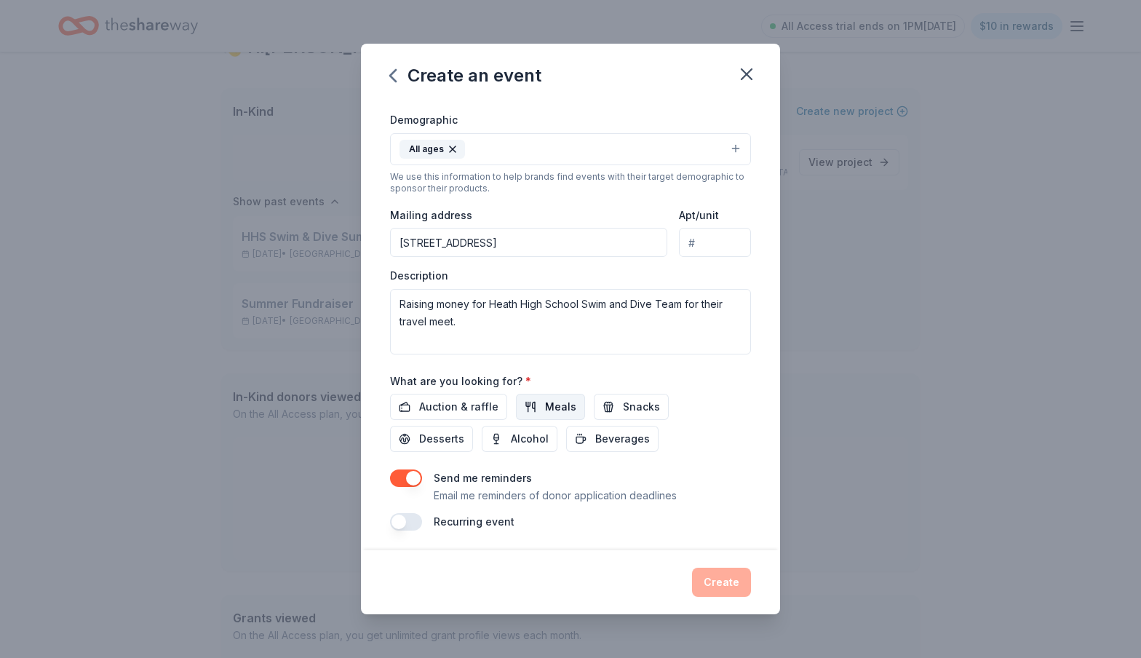
click at [564, 407] on span "Meals" at bounding box center [560, 406] width 31 height 17
click at [639, 405] on span "Snacks" at bounding box center [641, 406] width 37 height 17
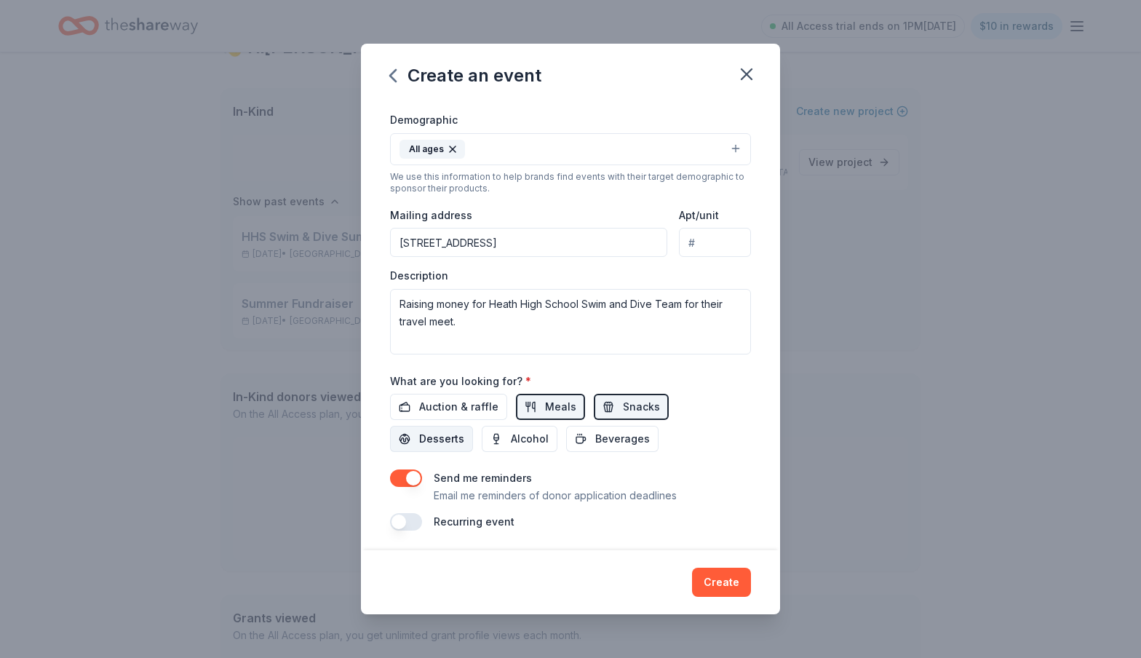
click at [473, 426] on button "Desserts" at bounding box center [431, 439] width 83 height 26
click at [595, 439] on span "Beverages" at bounding box center [622, 438] width 55 height 17
click at [472, 402] on span "Auction & raffle" at bounding box center [458, 406] width 79 height 17
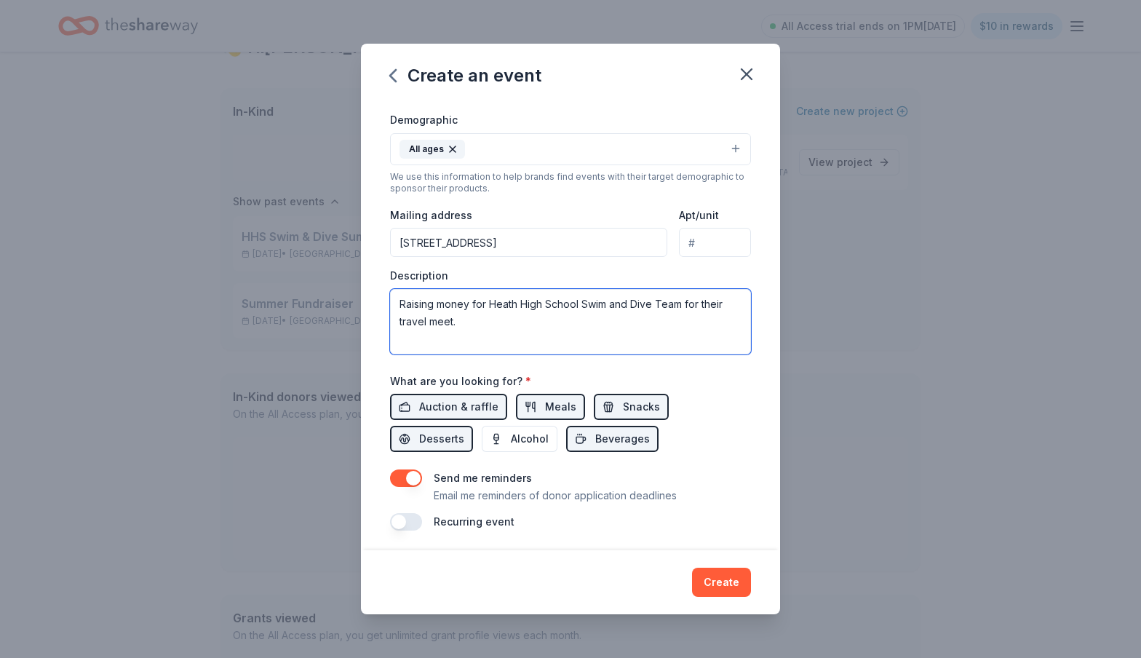
click at [473, 322] on textarea "Raising money for Heath High School Swim and Dive Team for their travel meet." at bounding box center [570, 321] width 361 height 65
type textarea "Raising money for Heath High School Swim and Dive Team for their travel meet. P…"
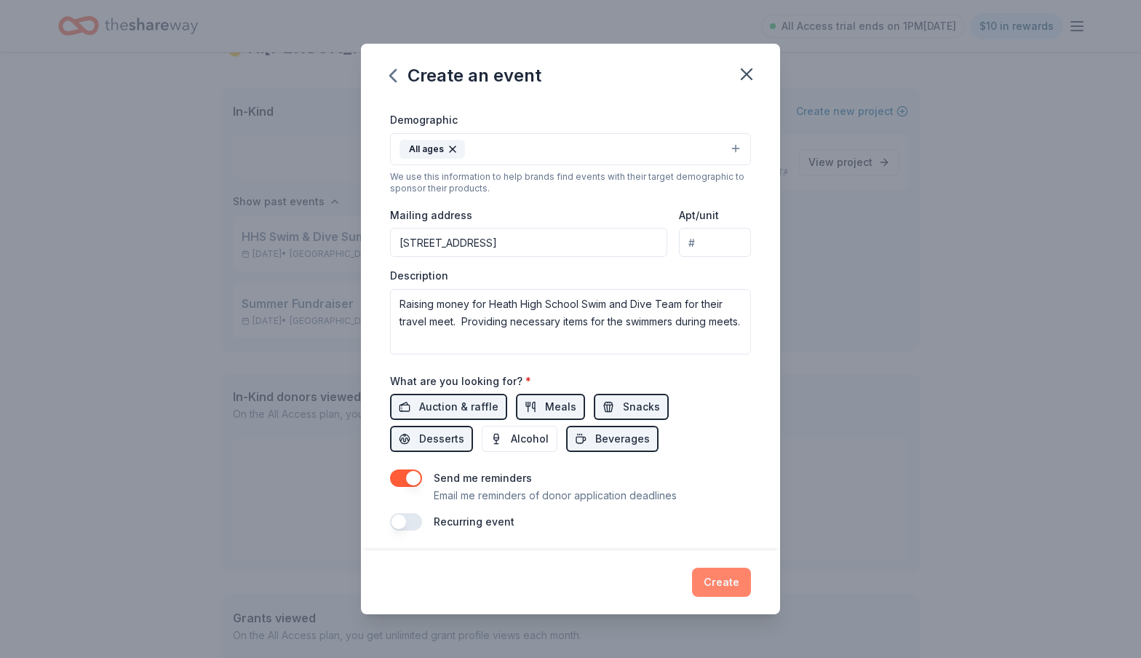
click at [738, 580] on button "Create" at bounding box center [721, 581] width 59 height 29
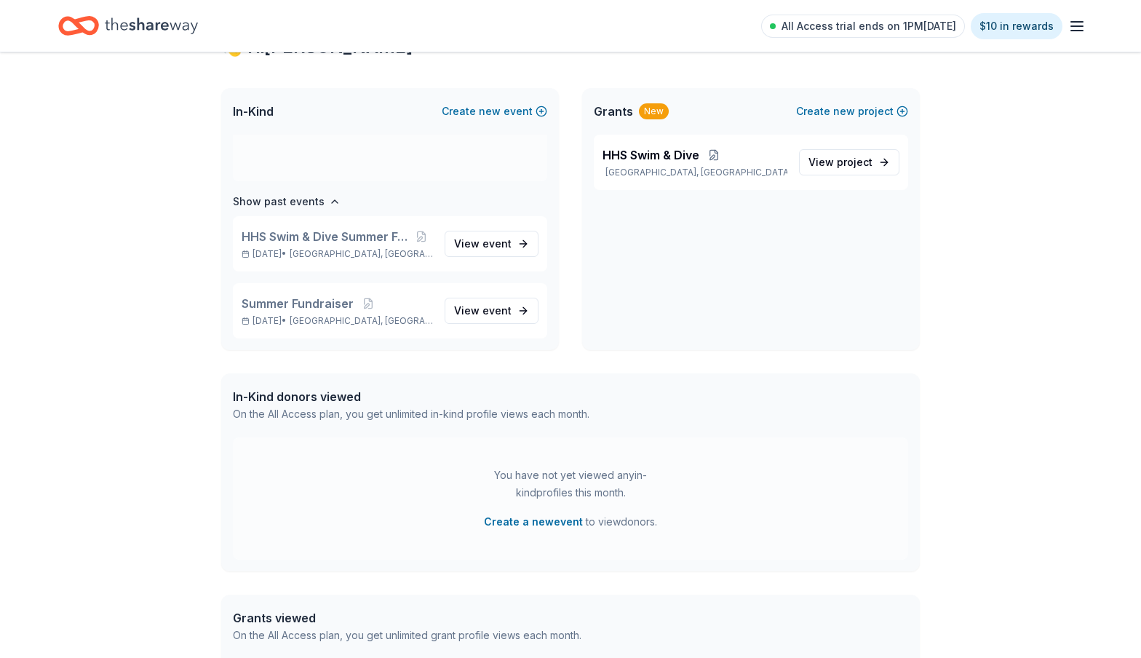
scroll to position [9, 0]
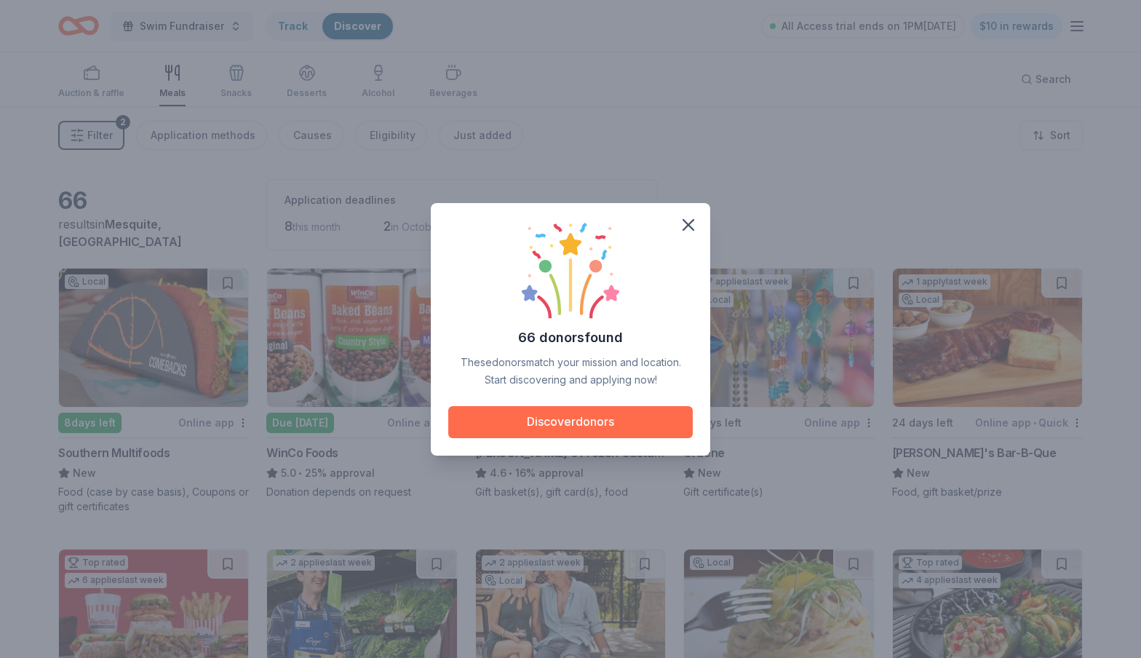
click at [508, 418] on button "Discover donors" at bounding box center [570, 422] width 244 height 32
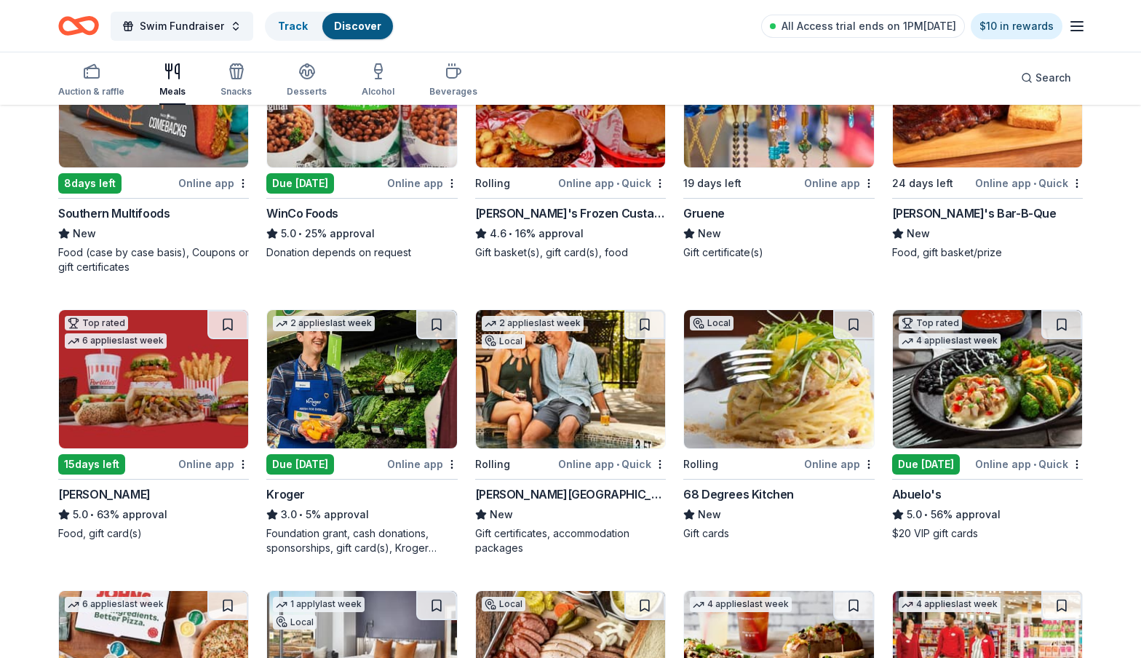
scroll to position [255, 0]
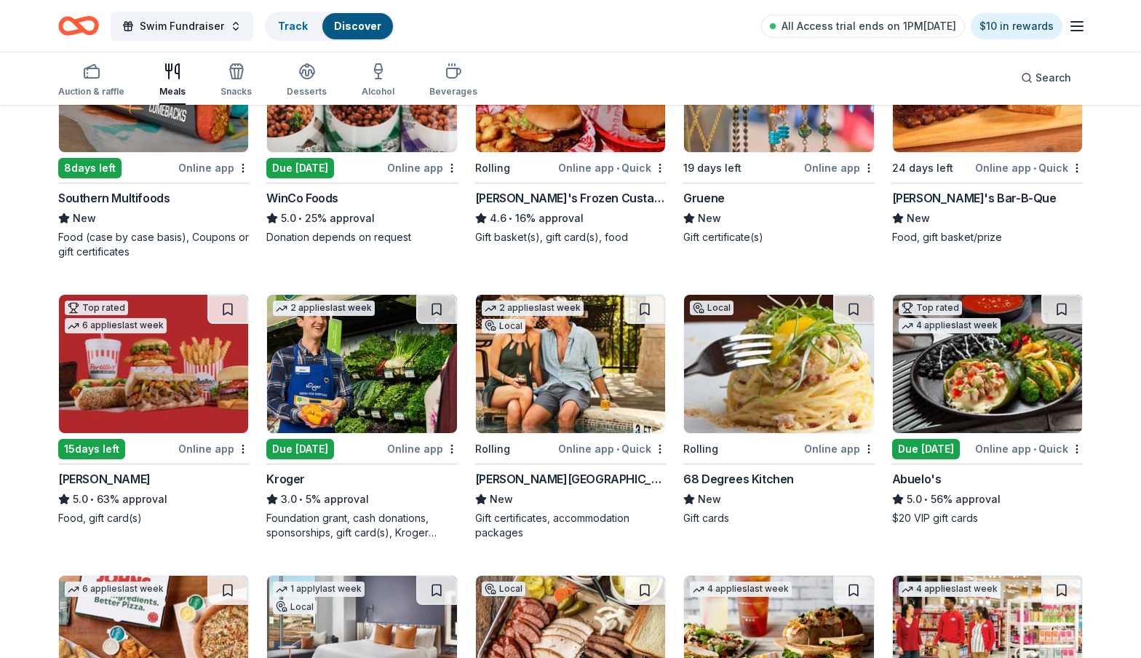
click at [431, 451] on div "Online app" at bounding box center [422, 448] width 71 height 18
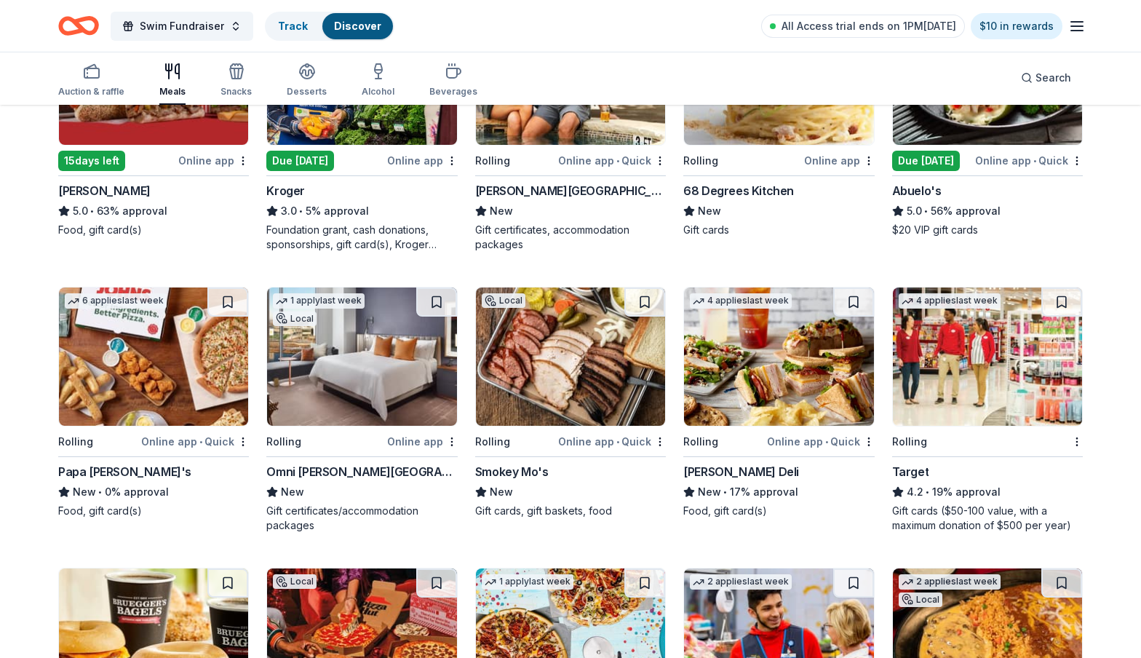
click at [801, 430] on div "4 applies last week Rolling Online app • Quick McAlister's Deli New • 17% appro…" at bounding box center [778, 402] width 191 height 231
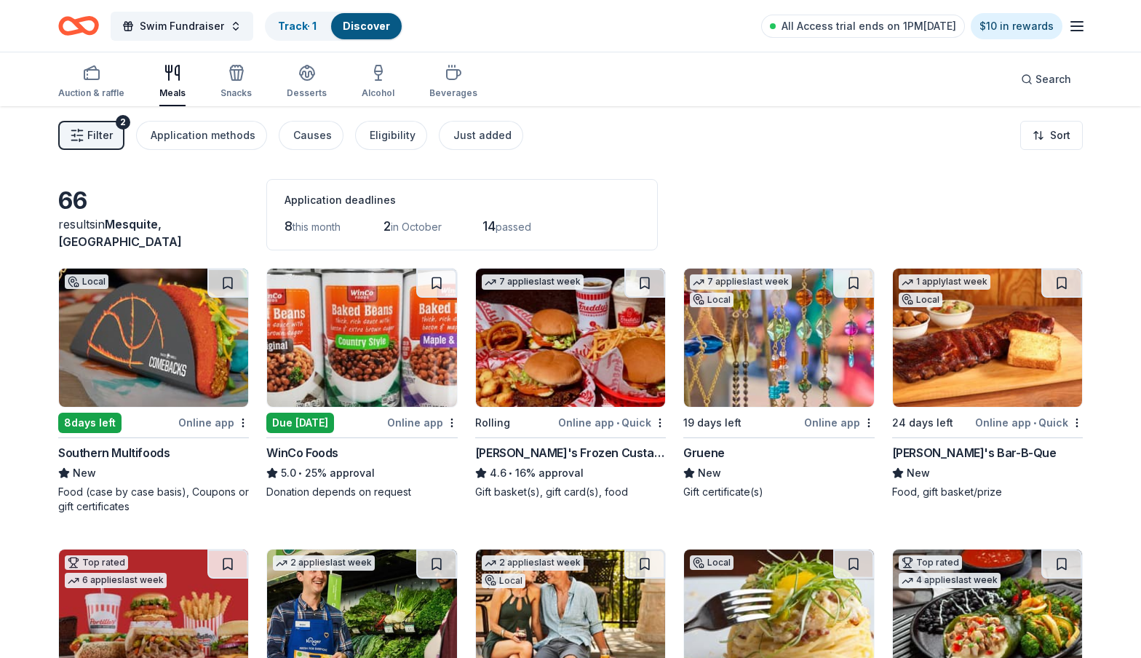
scroll to position [0, 0]
click at [373, 132] on div "Eligibility" at bounding box center [393, 135] width 46 height 17
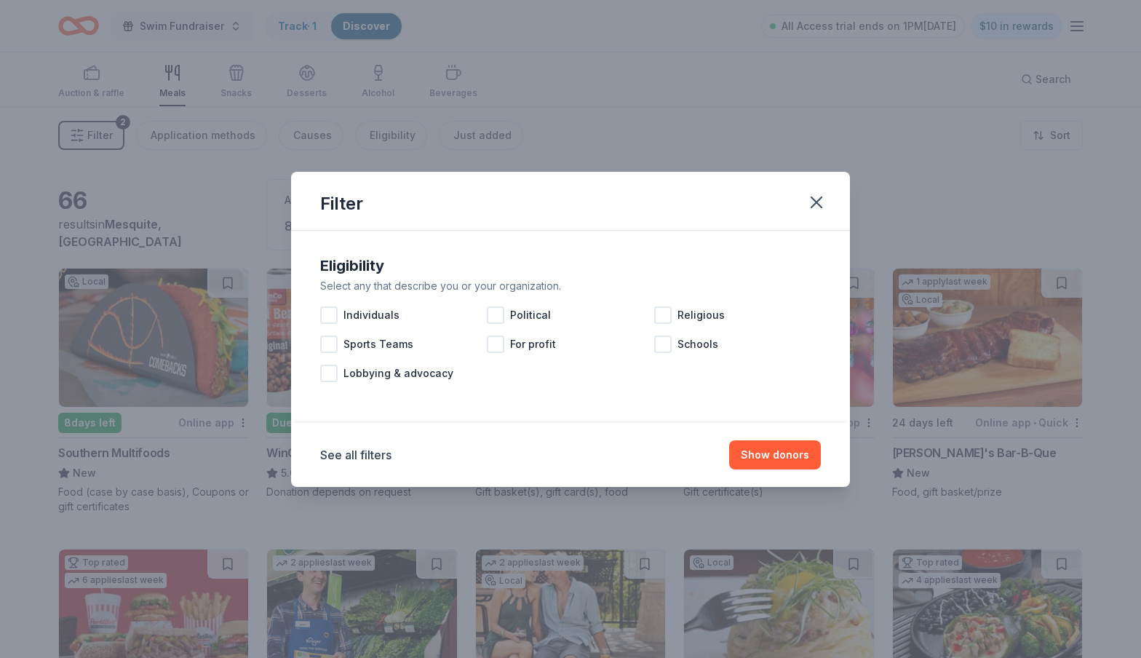
click at [317, 348] on div "Eligibility Select any that describe you or your organization. Individuals Poli…" at bounding box center [570, 320] width 512 height 145
click at [338, 346] on div "Sports Teams" at bounding box center [403, 344] width 167 height 29
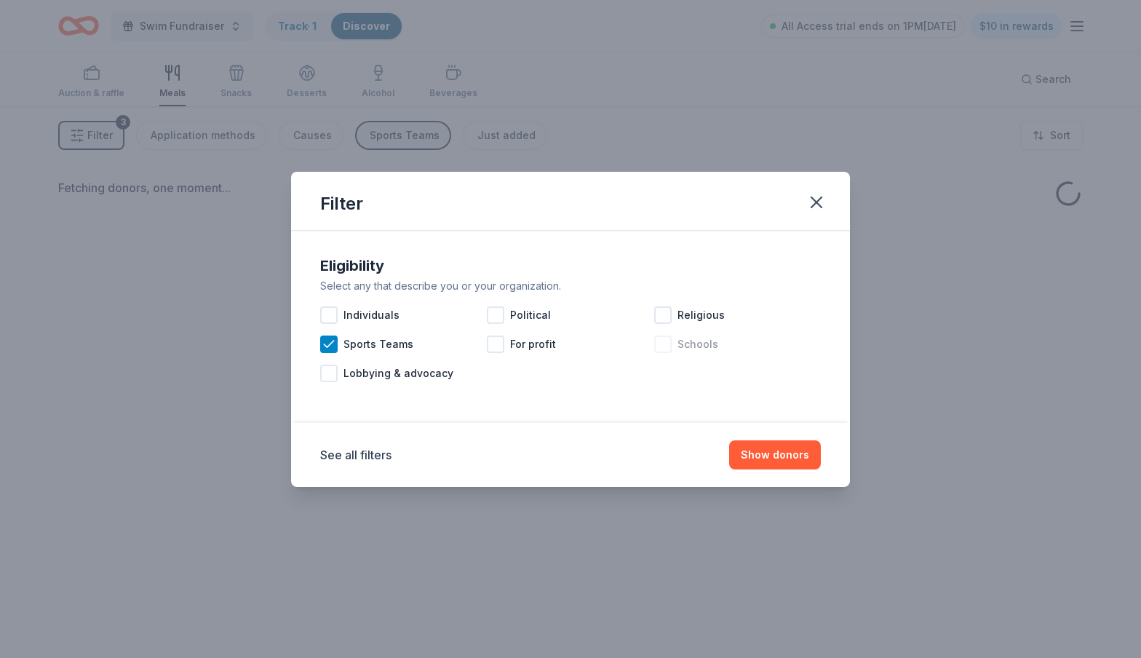
click at [663, 343] on div at bounding box center [662, 343] width 17 height 17
click at [663, 343] on icon at bounding box center [662, 344] width 15 height 15
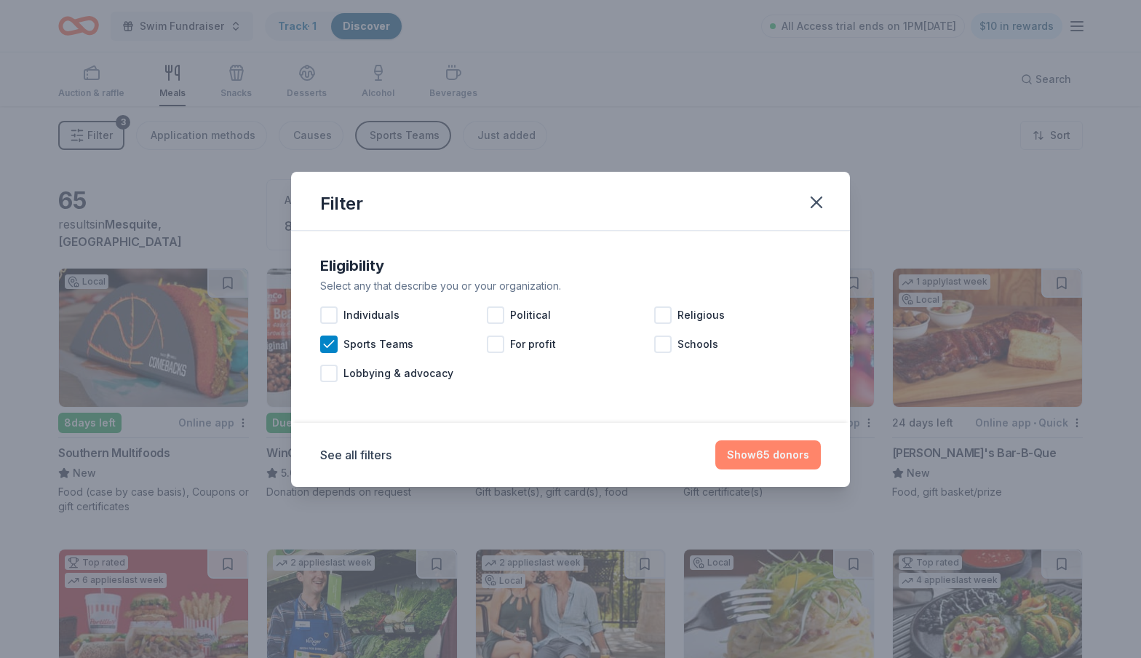
click at [760, 458] on button "Show 65 donors" at bounding box center [767, 454] width 105 height 29
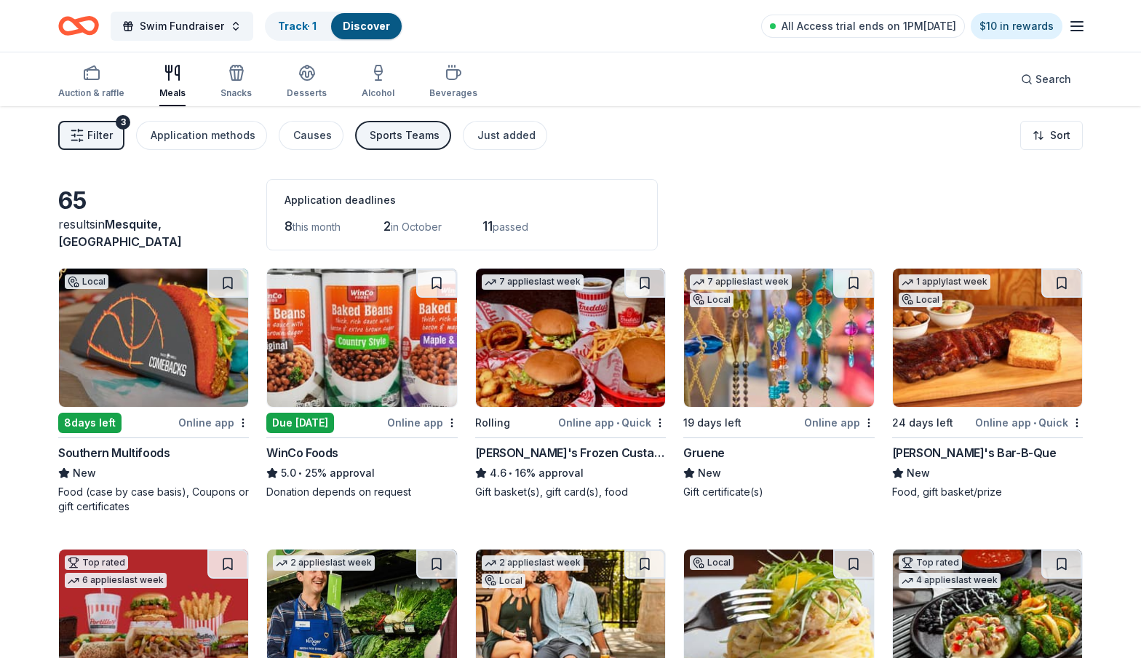
click at [1084, 135] on div "Filter 3 Application methods Causes Sports Teams Just added Sort" at bounding box center [570, 135] width 1141 height 58
click at [1061, 132] on html "Swim Fundraiser Track · 1 Discover All Access trial ends on 1PM, 9/21 $10 in re…" at bounding box center [570, 329] width 1141 height 658
click at [1044, 169] on div "Sort by approval rate" at bounding box center [1013, 169] width 129 height 26
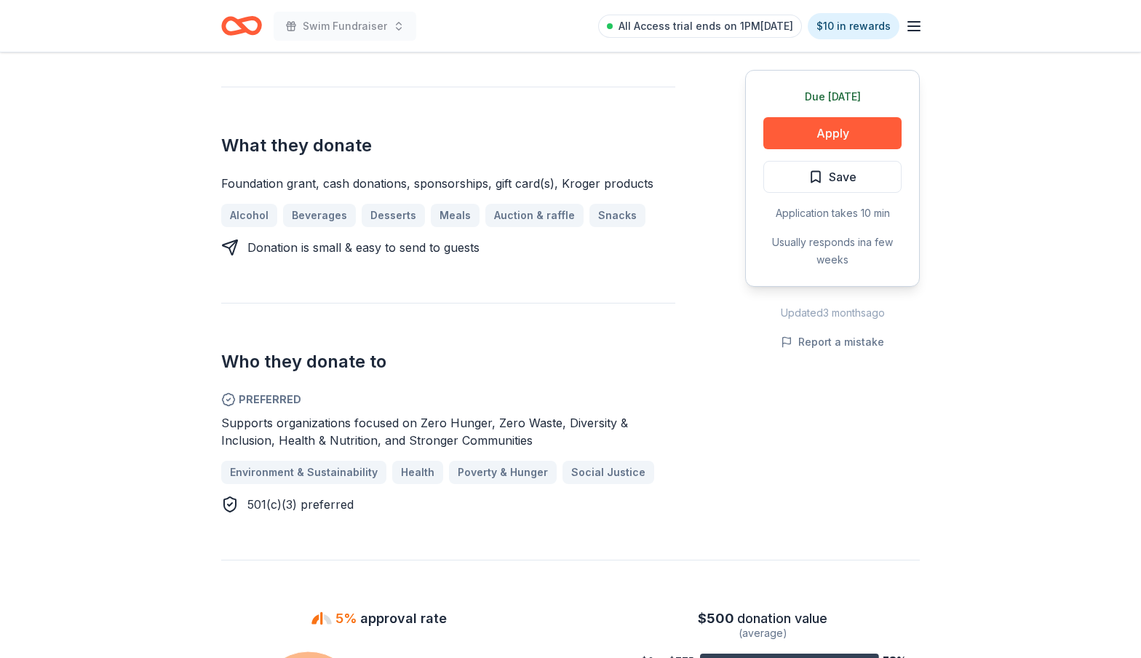
scroll to position [413, 0]
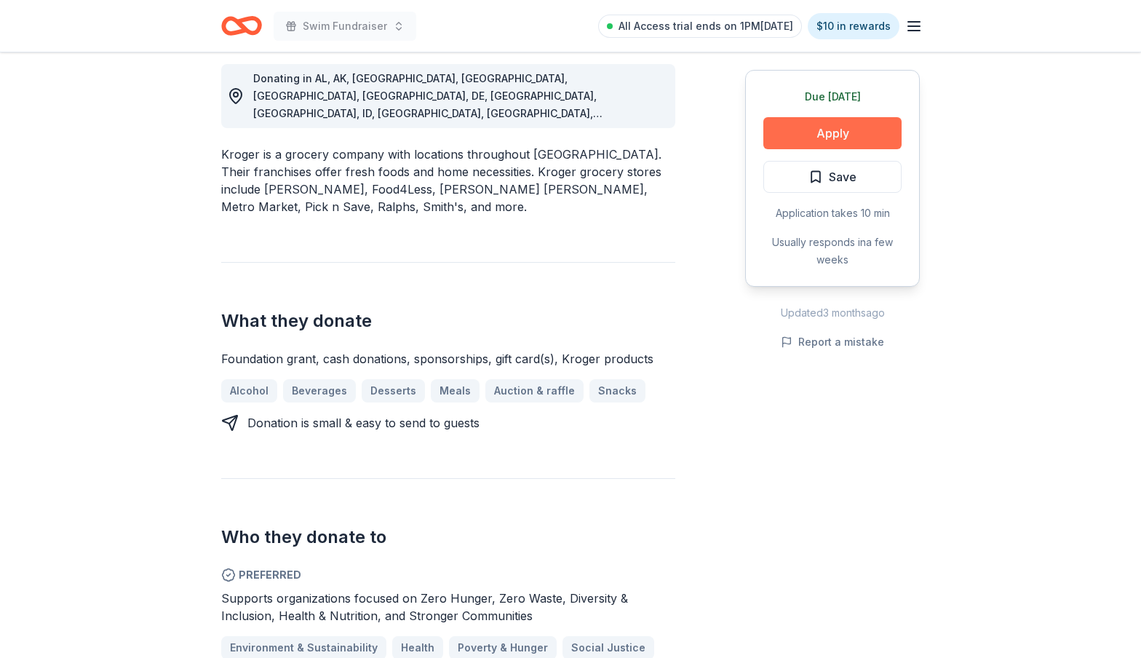
click at [821, 139] on button "Apply" at bounding box center [832, 133] width 138 height 32
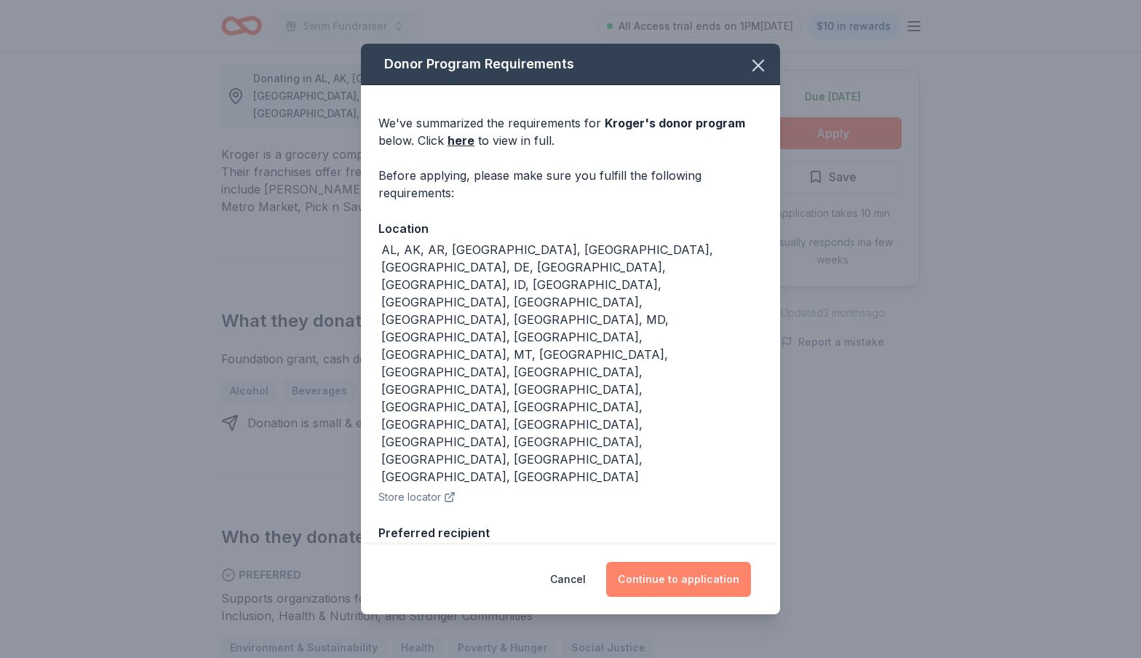
click at [685, 562] on button "Continue to application" at bounding box center [678, 579] width 145 height 35
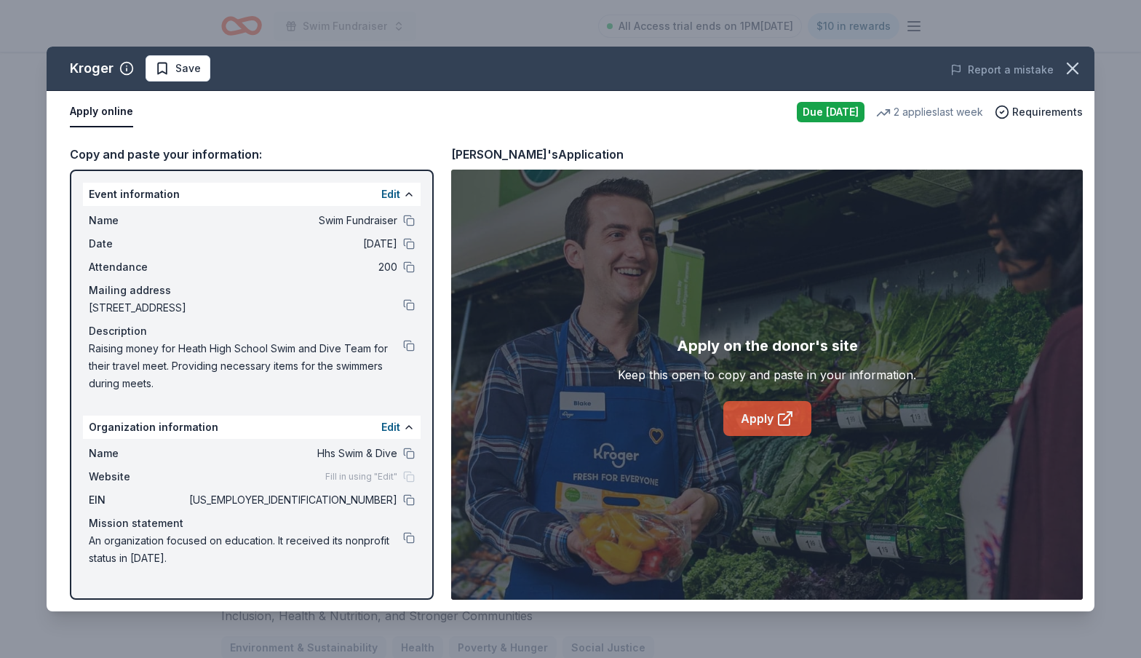
click at [757, 420] on link "Apply" at bounding box center [767, 418] width 88 height 35
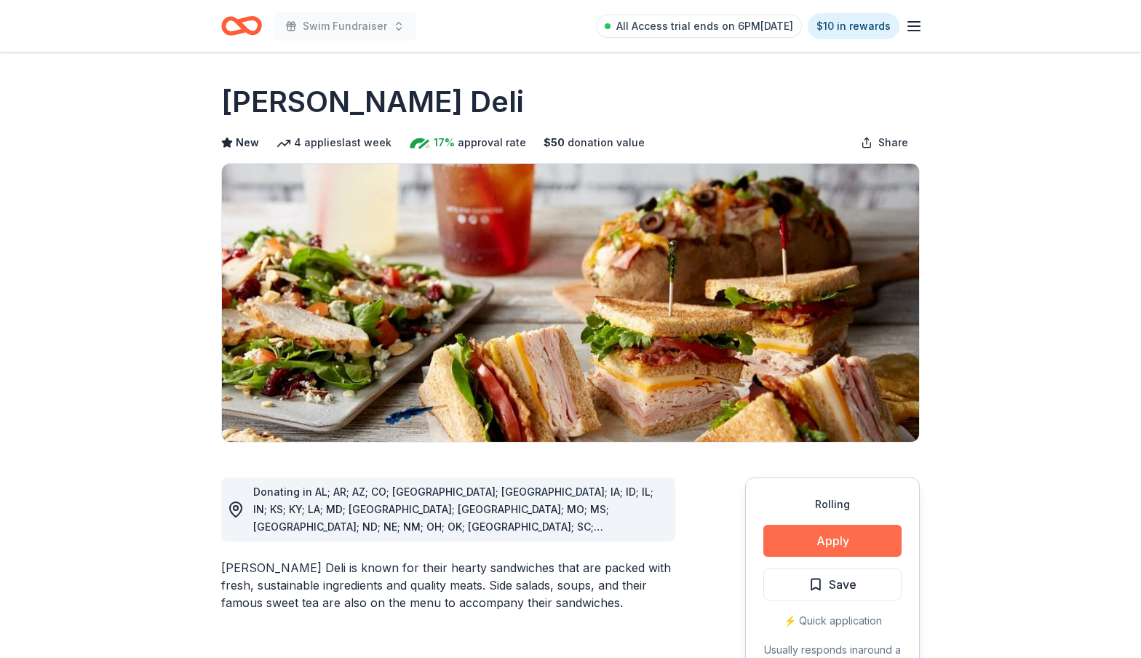
click at [813, 548] on button "Apply" at bounding box center [832, 540] width 138 height 32
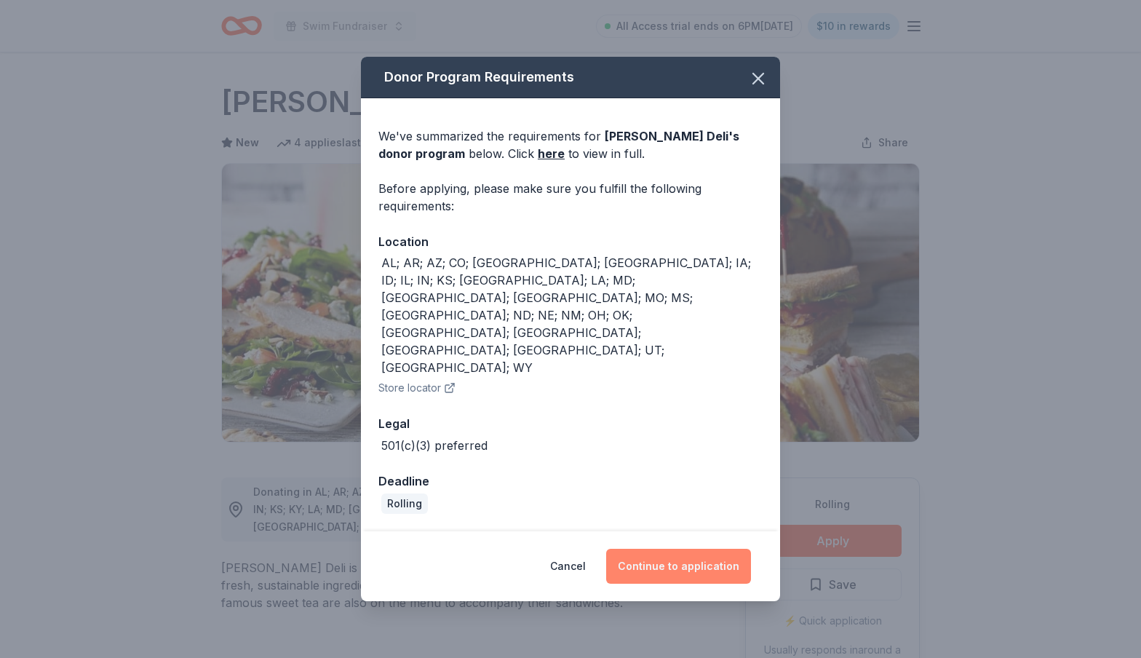
click at [684, 548] on button "Continue to application" at bounding box center [678, 565] width 145 height 35
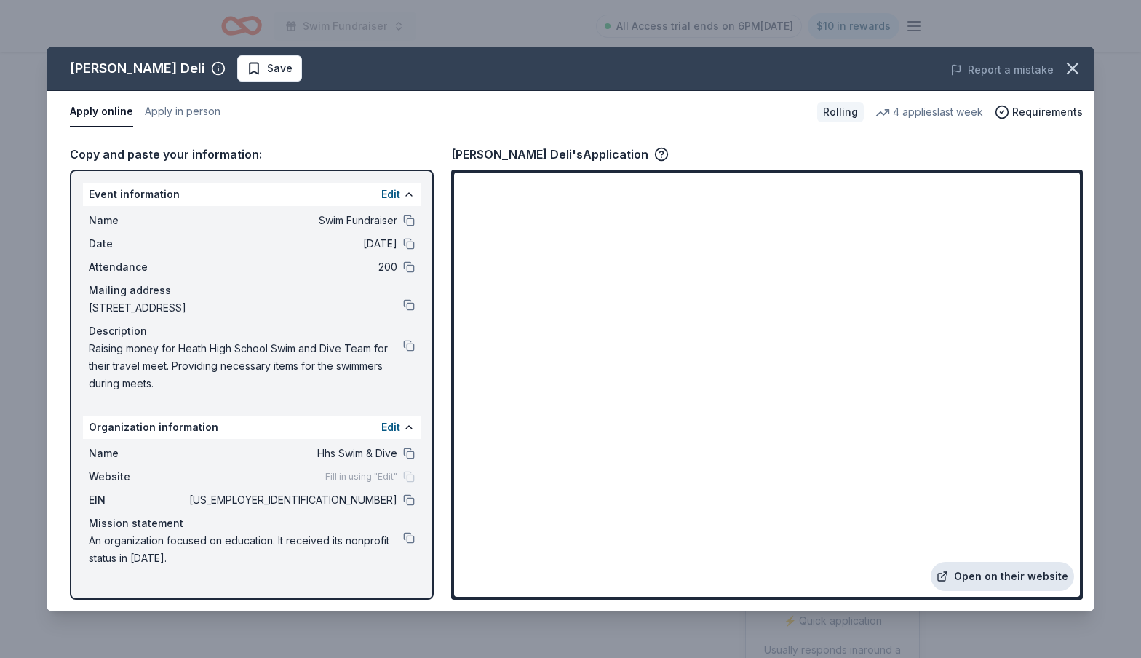
click at [975, 575] on link "Open on their website" at bounding box center [1001, 576] width 143 height 29
click at [410, 347] on button at bounding box center [409, 346] width 12 height 12
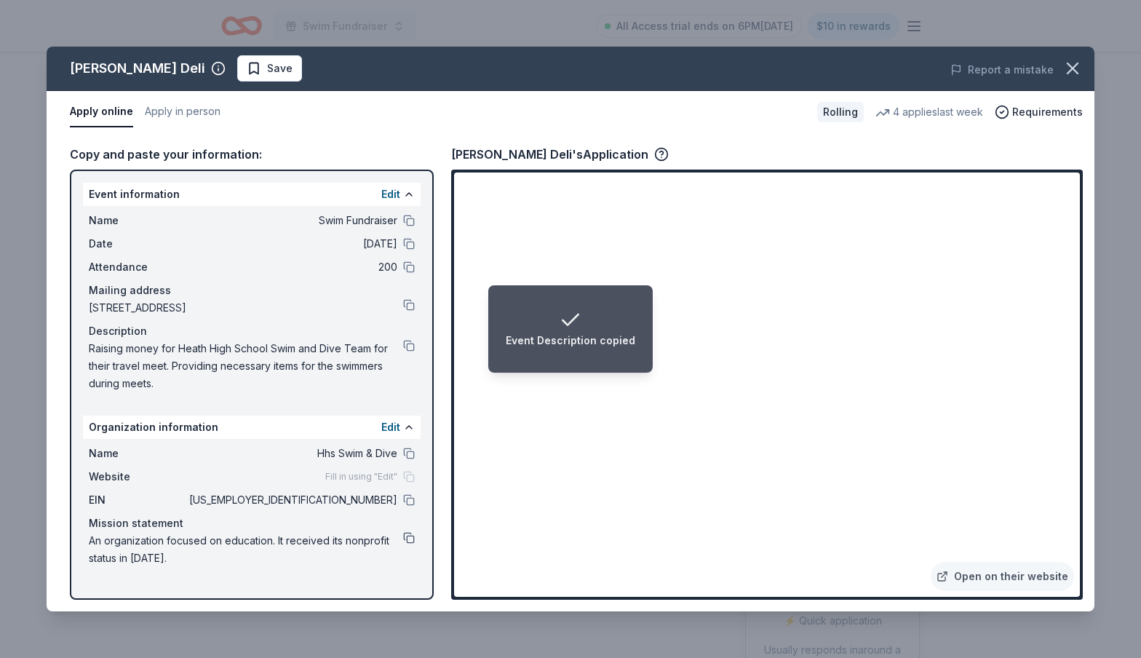
click at [411, 538] on button at bounding box center [409, 538] width 12 height 12
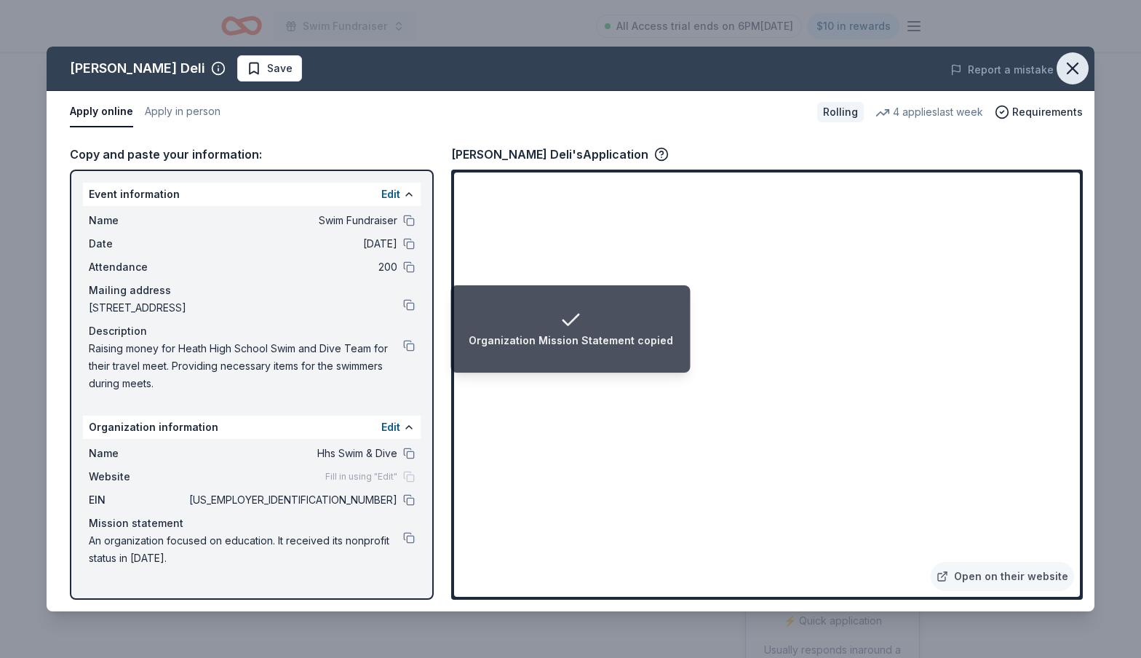
click at [1067, 73] on icon "button" at bounding box center [1072, 68] width 10 height 10
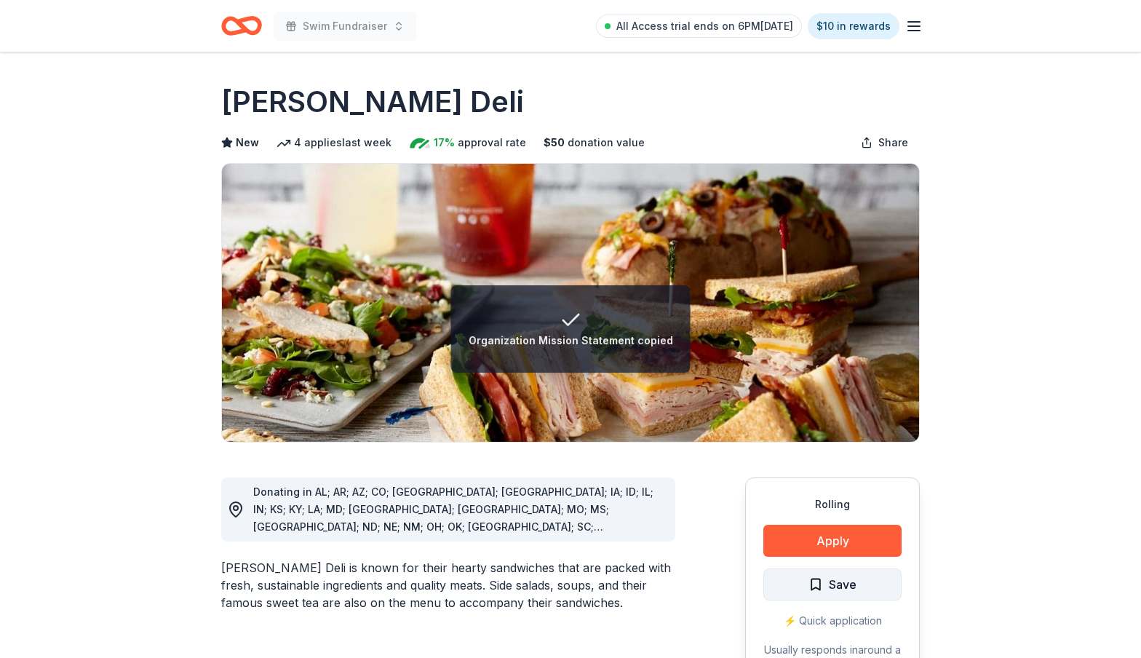
click at [801, 593] on button "Save" at bounding box center [832, 584] width 138 height 32
